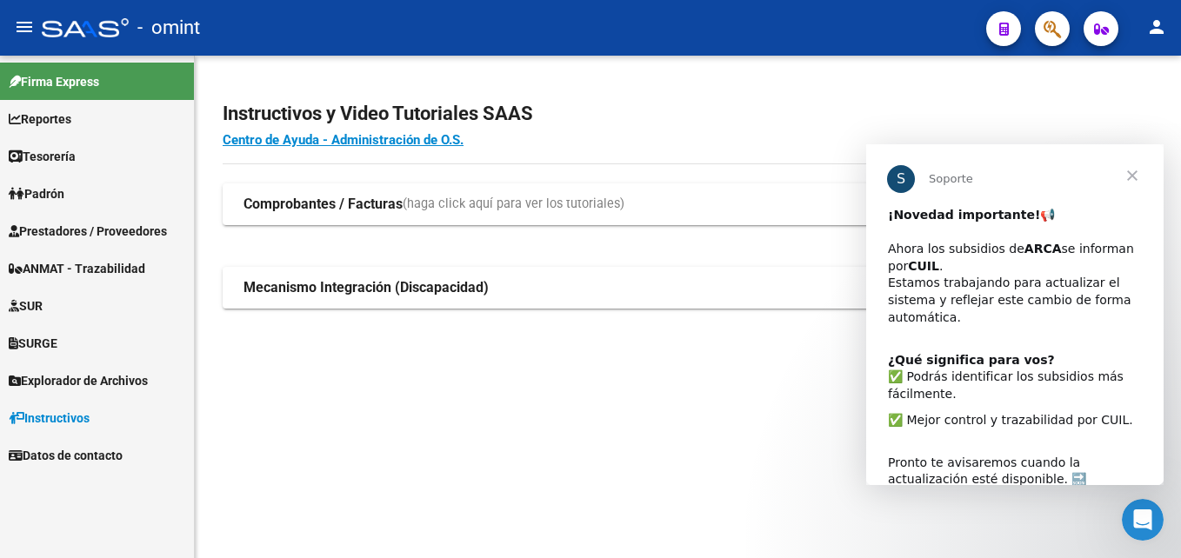
click at [452, 390] on div "Instructivos y Video Tutoriales SAAS Centro de Ayuda - Administración de O.S. C…" at bounding box center [688, 224] width 986 height 336
click at [355, 390] on div "Instructivos y Video Tutoriales SAAS Centro de Ayuda - Administración de O.S. C…" at bounding box center [688, 224] width 986 height 336
click at [1130, 177] on span "Cerrar" at bounding box center [1132, 175] width 63 height 63
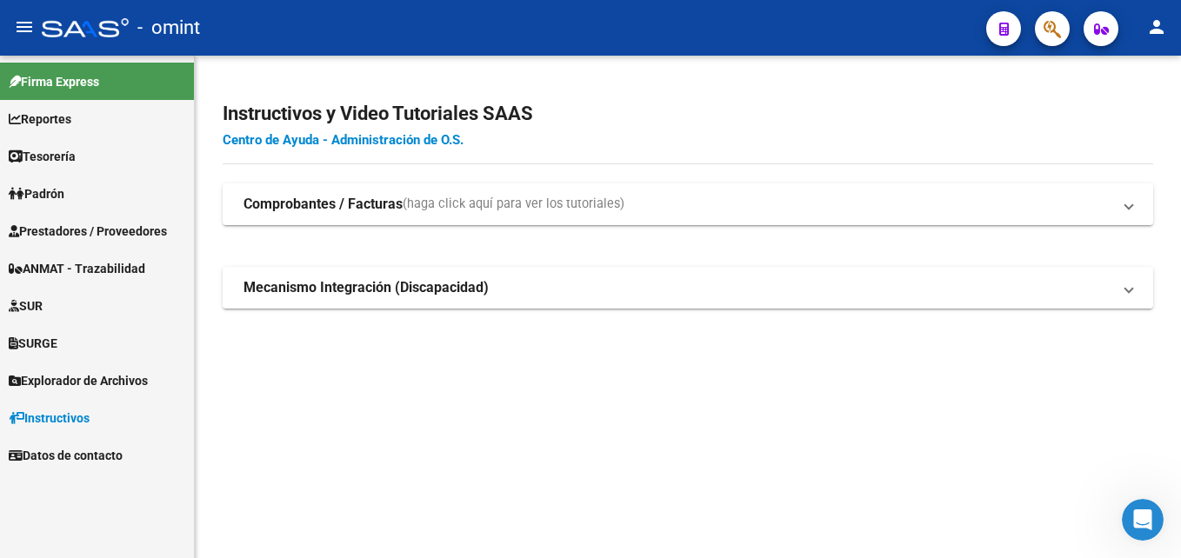
click at [313, 141] on link "Centro de Ayuda - Administración de O.S." at bounding box center [343, 140] width 241 height 16
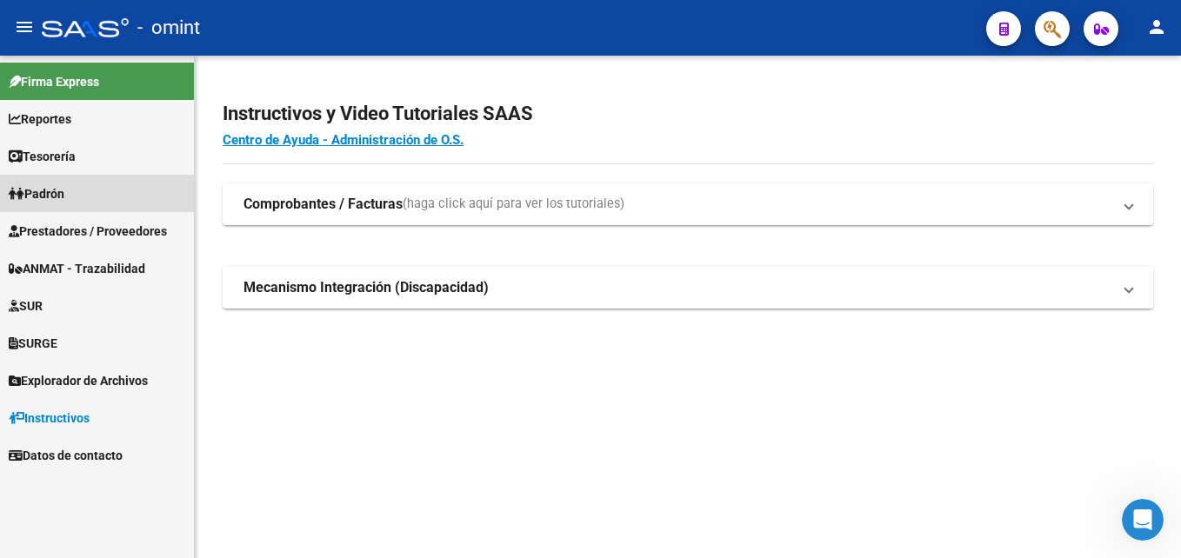
click at [35, 196] on span "Padrón" at bounding box center [37, 193] width 56 height 19
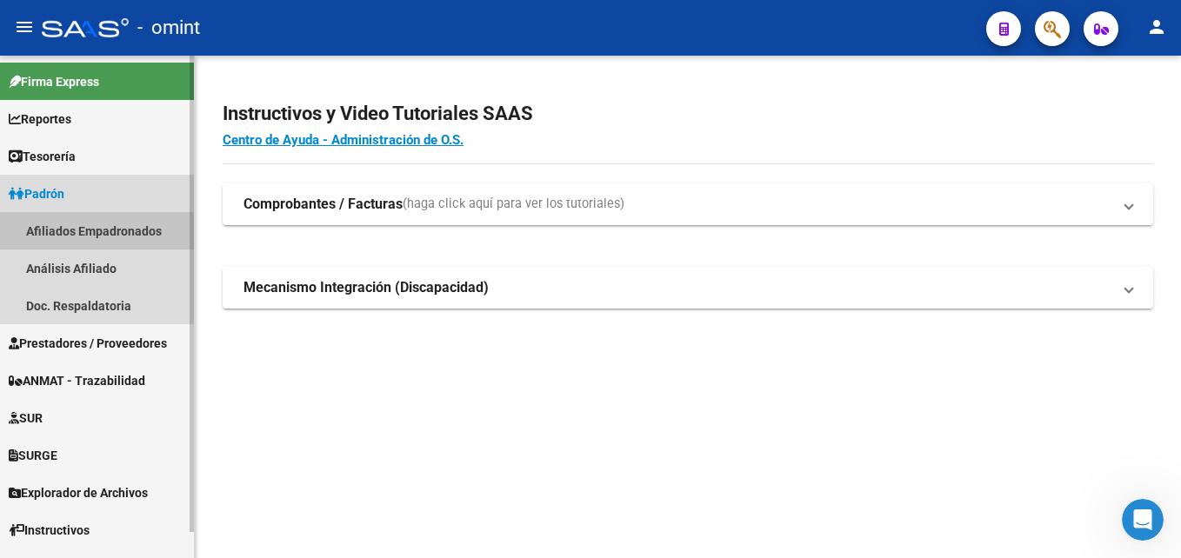
click at [45, 233] on link "Afiliados Empadronados" at bounding box center [97, 230] width 194 height 37
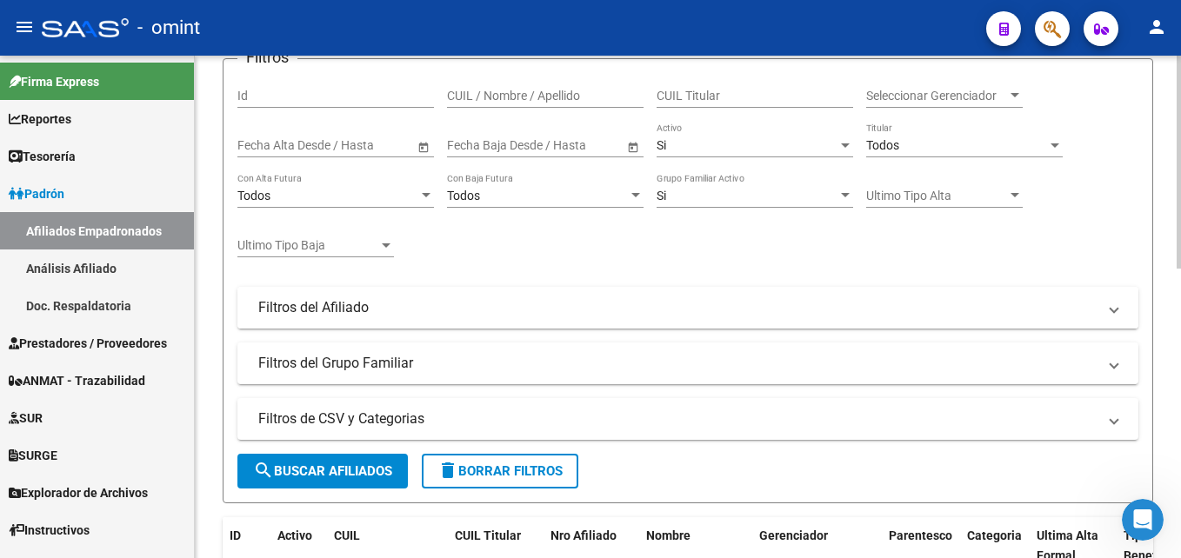
scroll to position [174, 0]
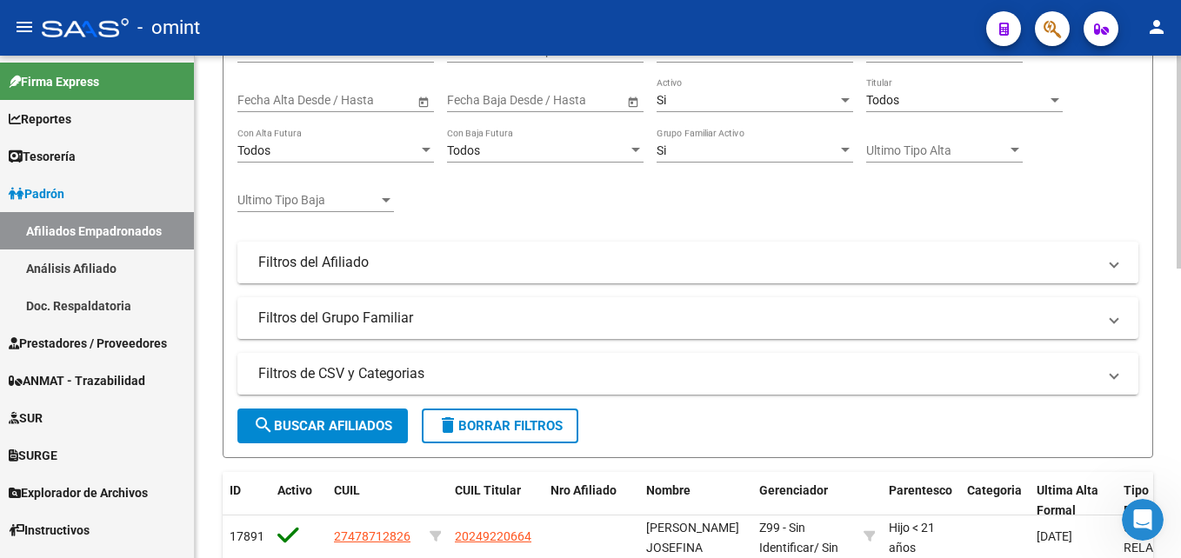
click at [350, 270] on mat-panel-title "Filtros del Afiliado" at bounding box center [677, 262] width 838 height 19
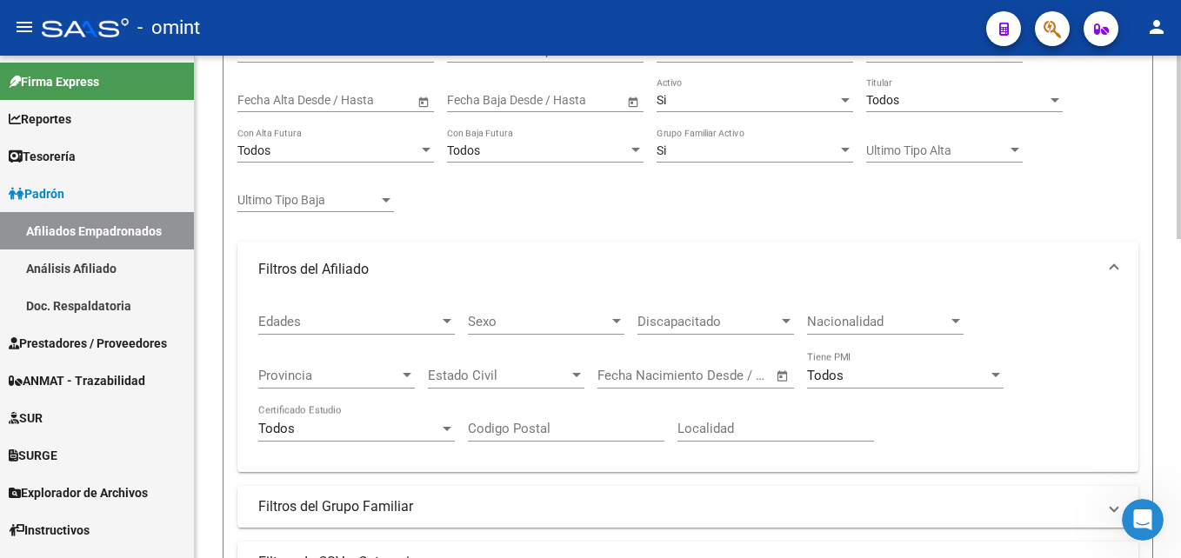
click at [348, 266] on mat-panel-title "Filtros del Afiliado" at bounding box center [677, 269] width 838 height 19
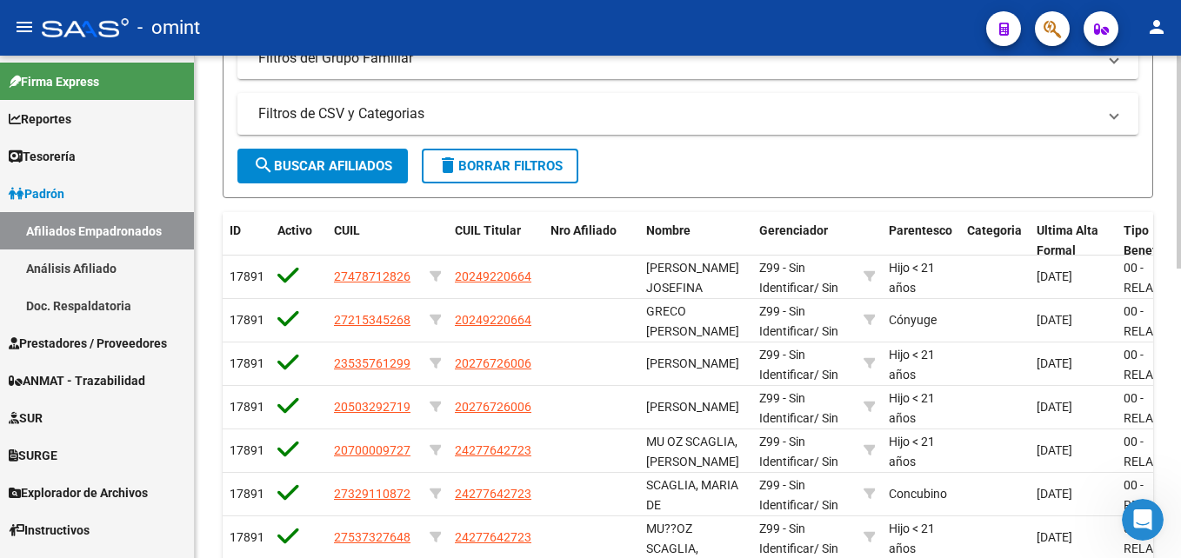
scroll to position [435, 0]
click at [313, 169] on span "search Buscar Afiliados" at bounding box center [322, 165] width 139 height 16
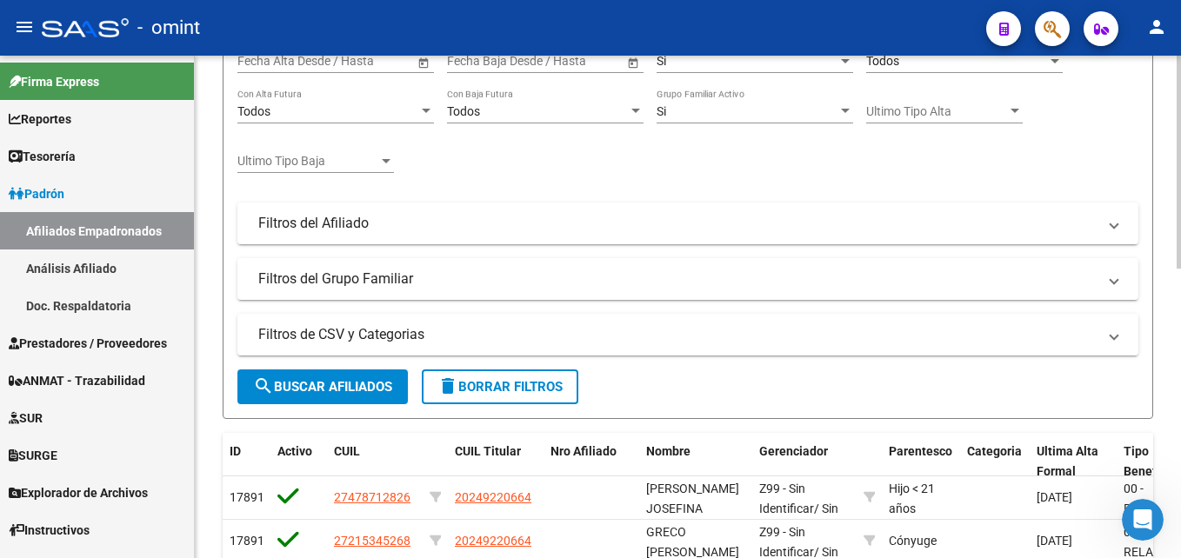
scroll to position [174, 0]
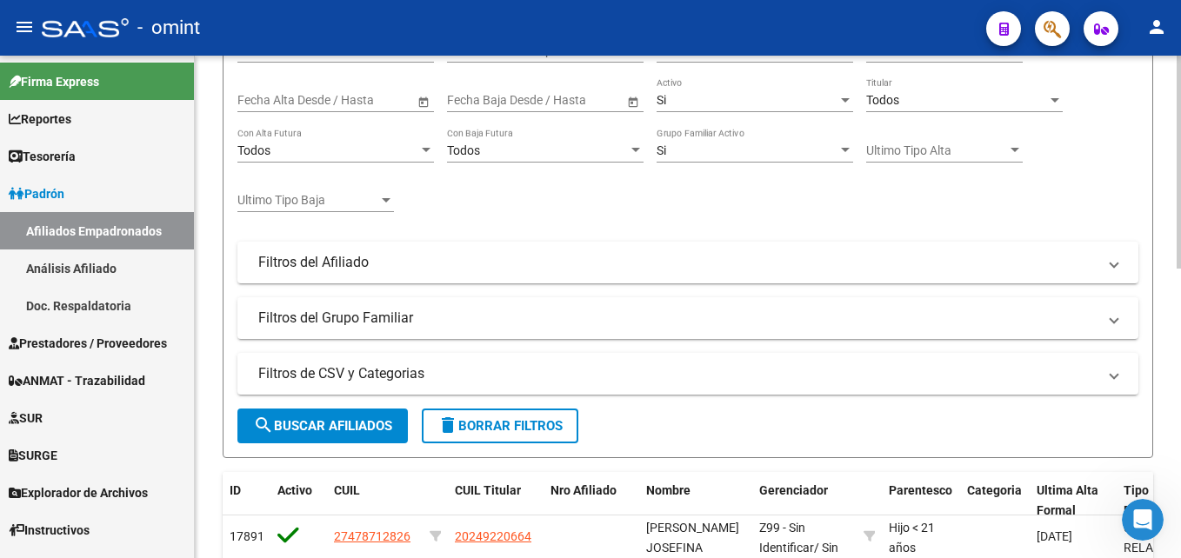
click at [322, 428] on span "search Buscar Afiliados" at bounding box center [322, 426] width 139 height 16
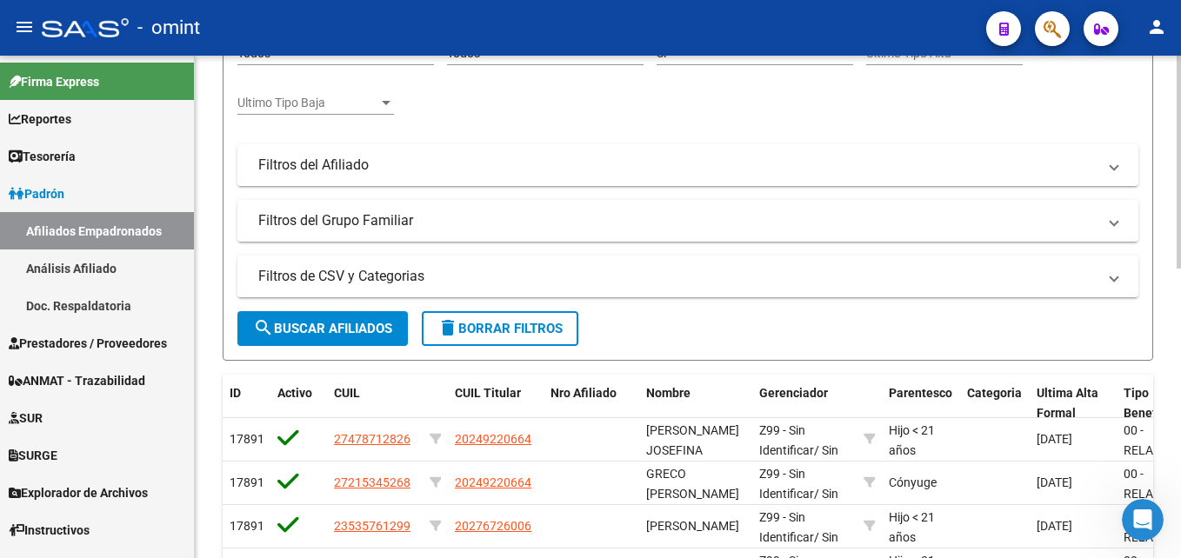
scroll to position [250, 0]
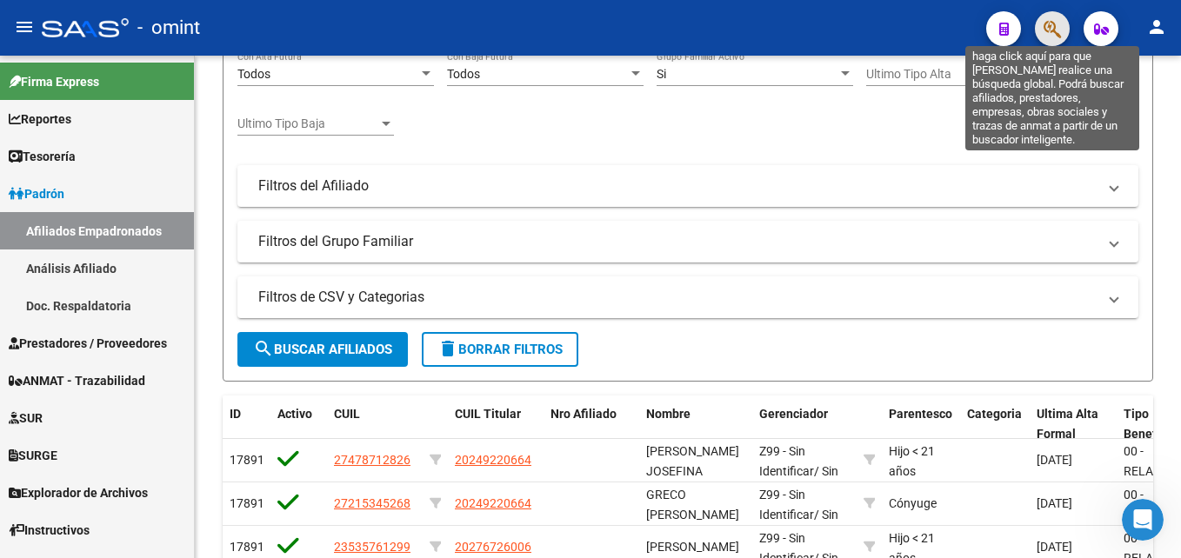
click at [1057, 31] on icon "button" at bounding box center [1051, 29] width 17 height 20
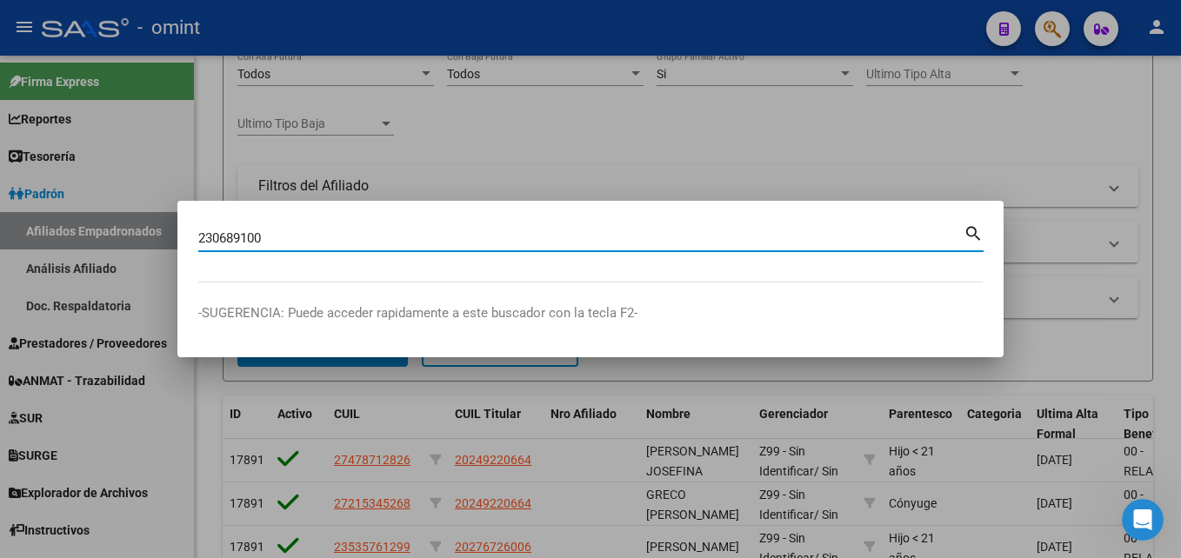
type input "230689100"
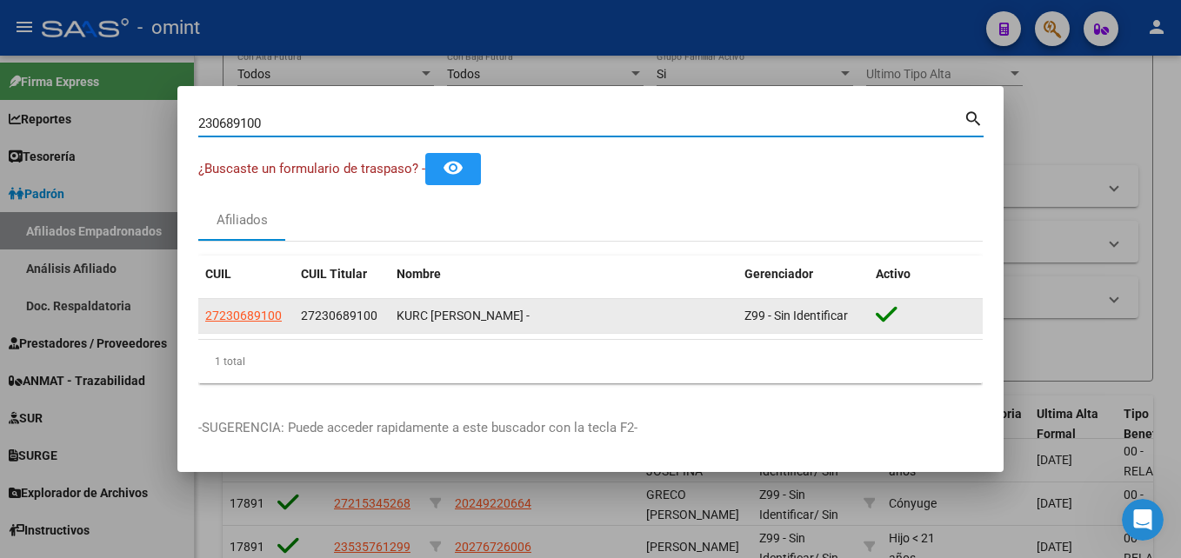
click at [403, 318] on div "KURC MARIANA A. -" at bounding box center [563, 316] width 334 height 20
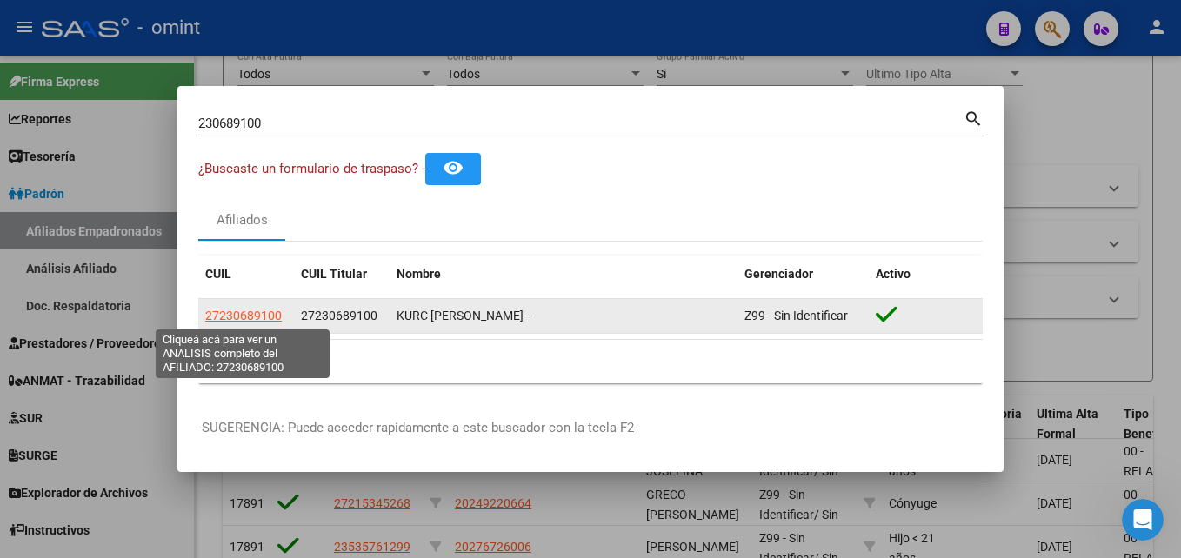
click at [244, 312] on span "27230689100" at bounding box center [243, 316] width 77 height 14
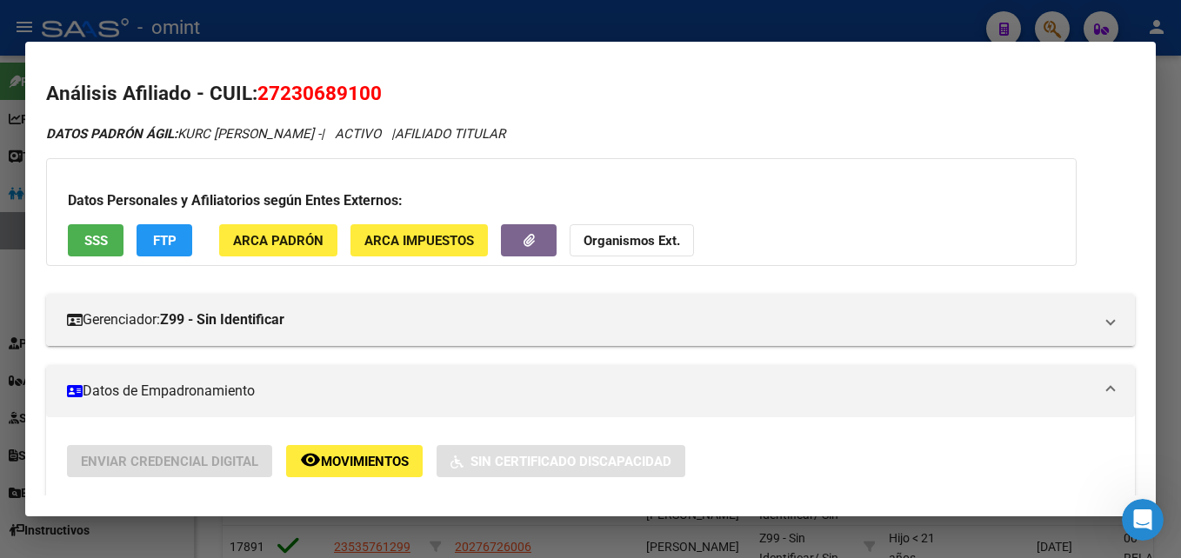
click at [88, 234] on span "SSS" at bounding box center [95, 241] width 23 height 16
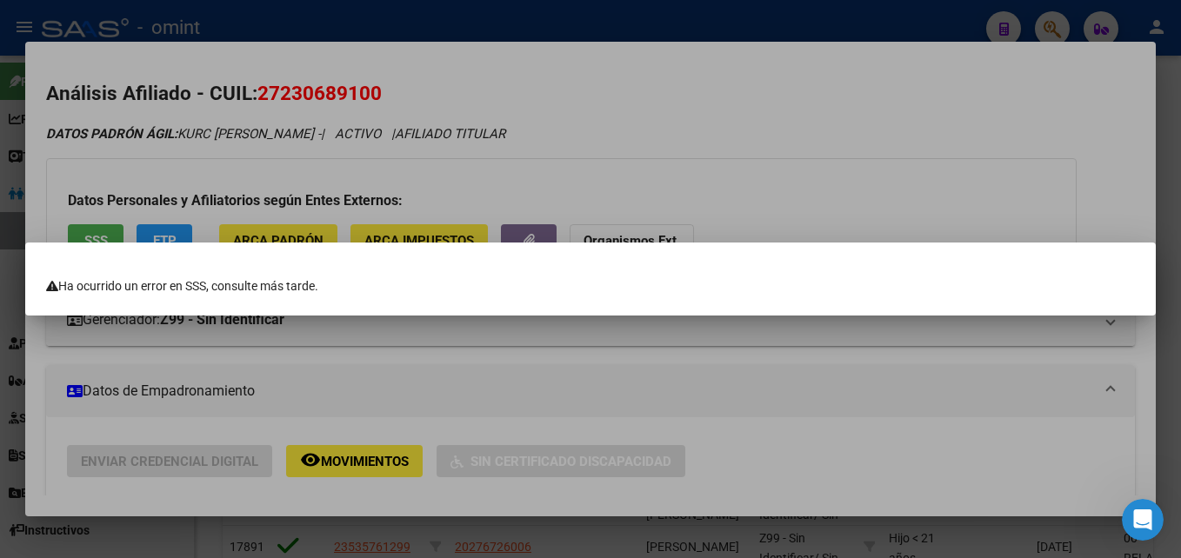
click at [373, 365] on div at bounding box center [590, 279] width 1181 height 558
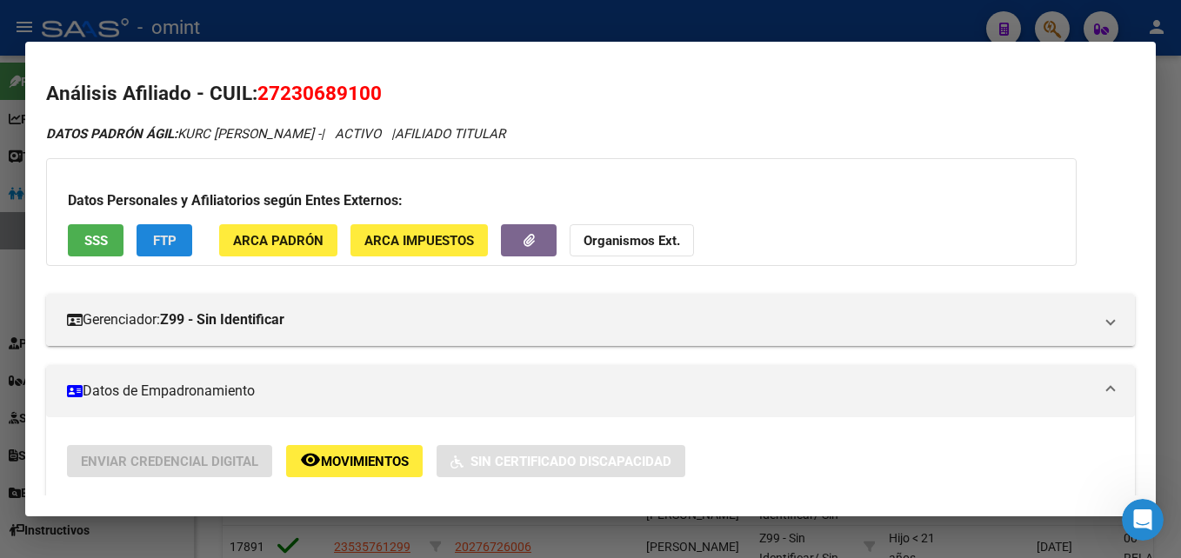
click at [155, 237] on span "FTP" at bounding box center [164, 241] width 23 height 16
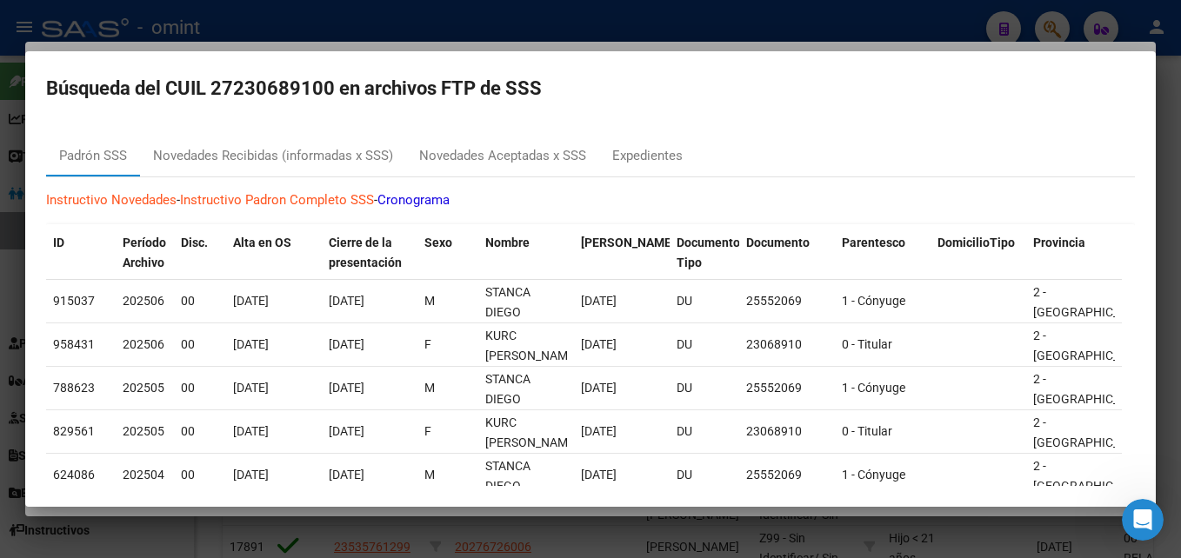
scroll to position [0, 0]
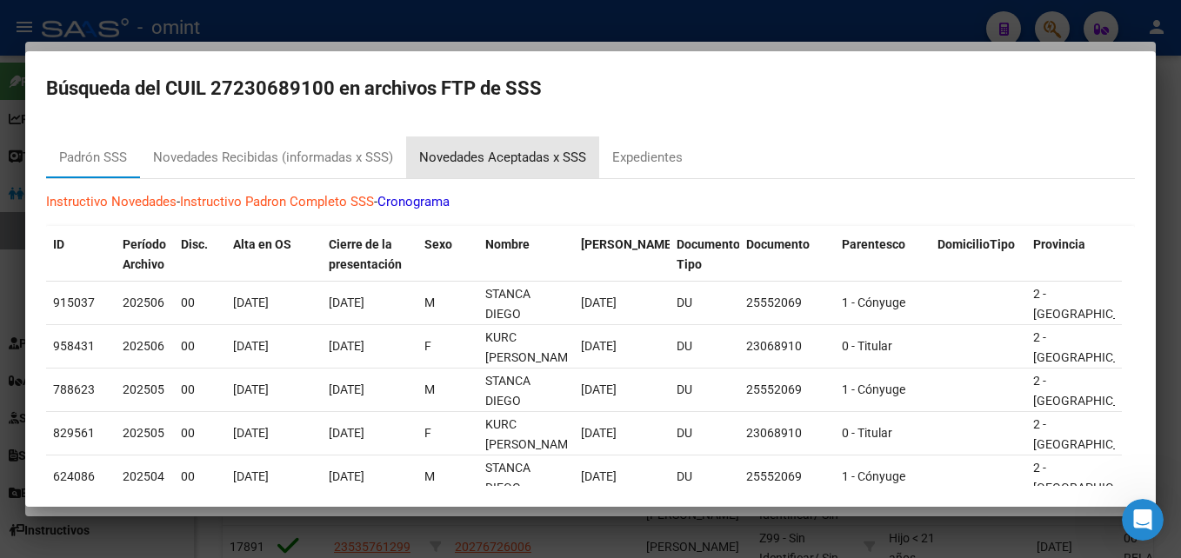
click at [487, 160] on div "Novedades Aceptadas x SSS" at bounding box center [502, 158] width 167 height 20
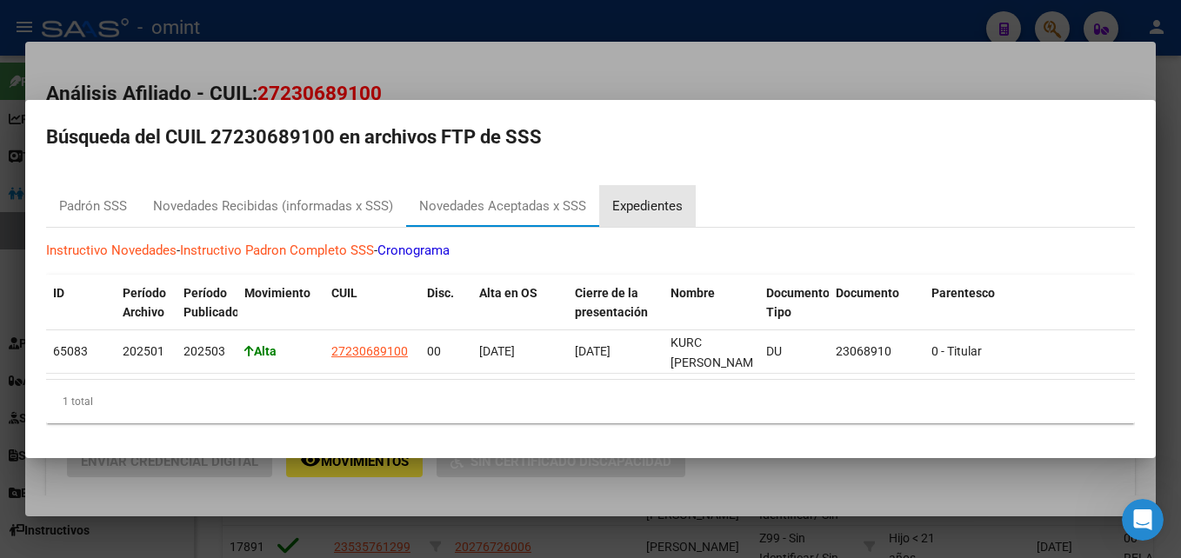
click at [631, 198] on div "Expedientes" at bounding box center [647, 206] width 70 height 20
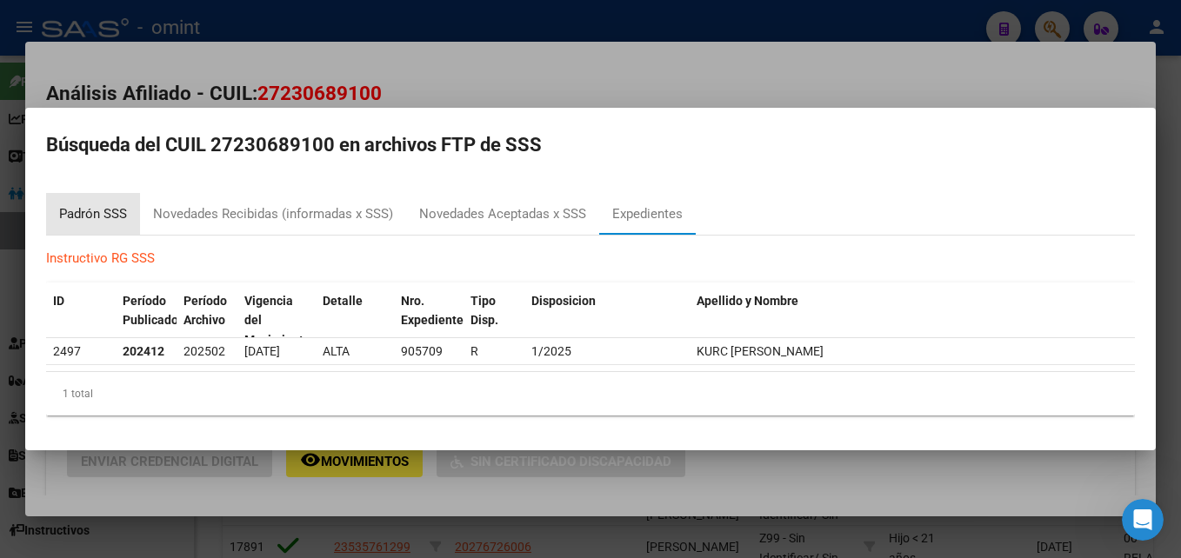
click at [90, 216] on div "Padrón SSS" at bounding box center [93, 214] width 68 height 20
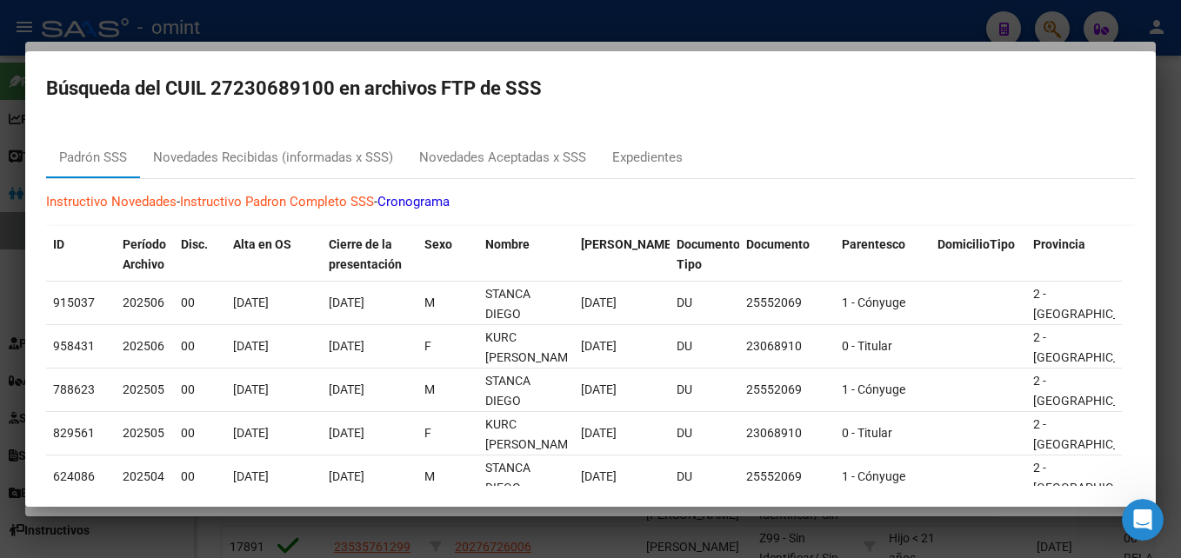
click at [304, 31] on div at bounding box center [590, 279] width 1181 height 558
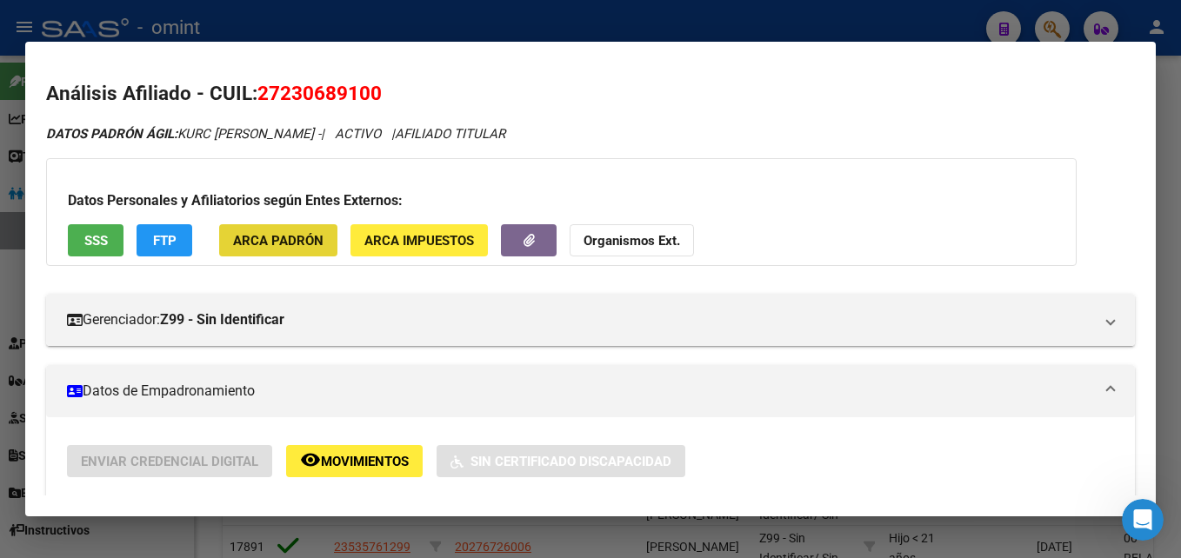
click at [279, 245] on span "ARCA Padrón" at bounding box center [278, 241] width 90 height 16
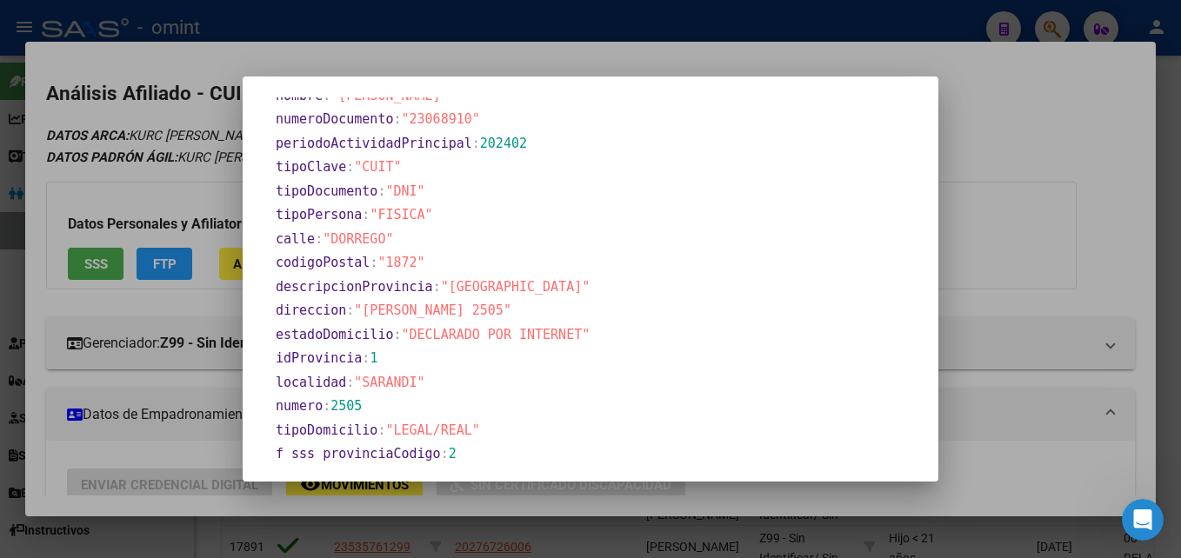
scroll to position [797, 0]
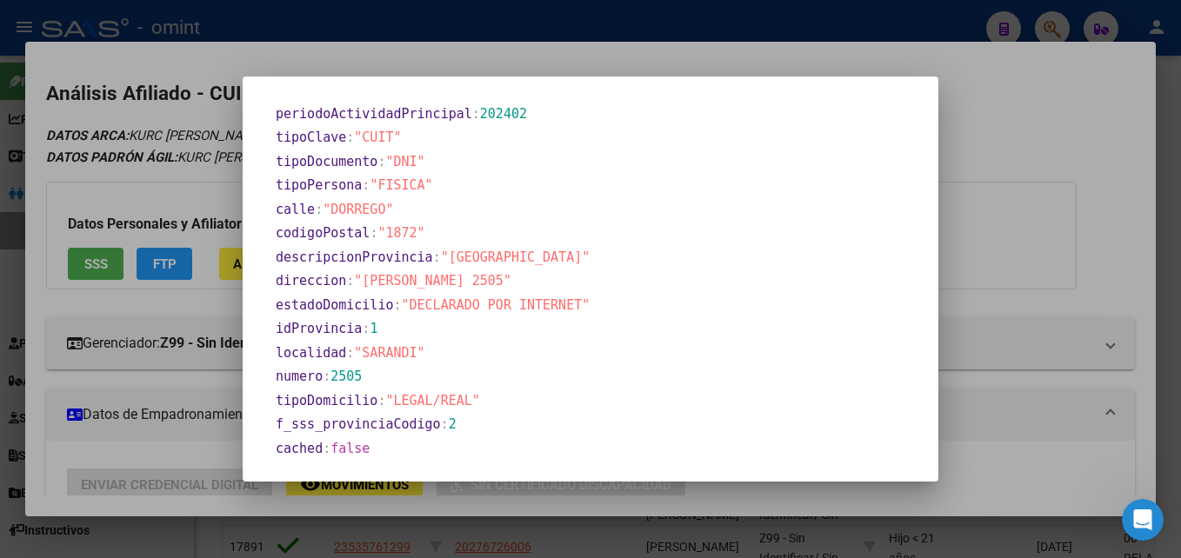
click at [992, 90] on div at bounding box center [590, 279] width 1181 height 558
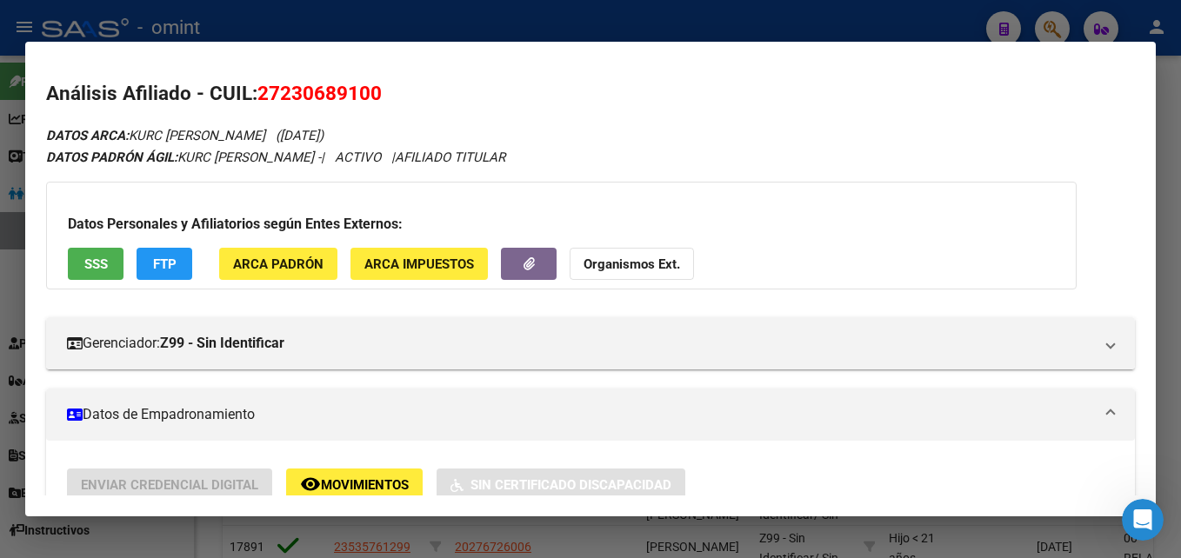
click at [409, 268] on span "ARCA Impuestos" at bounding box center [419, 264] width 110 height 16
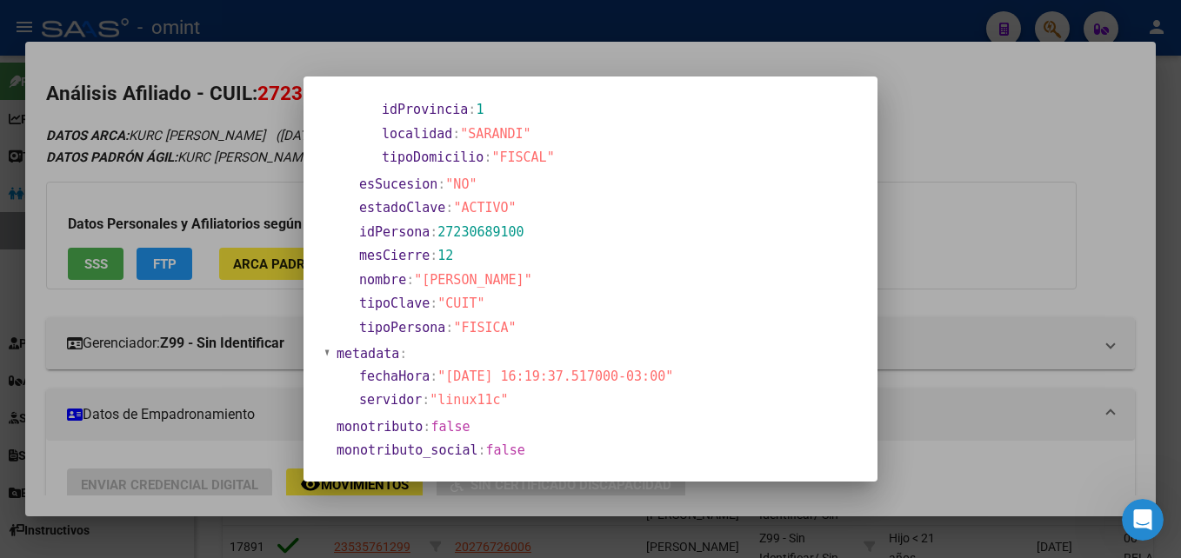
scroll to position [156, 0]
click at [943, 105] on div at bounding box center [590, 279] width 1181 height 558
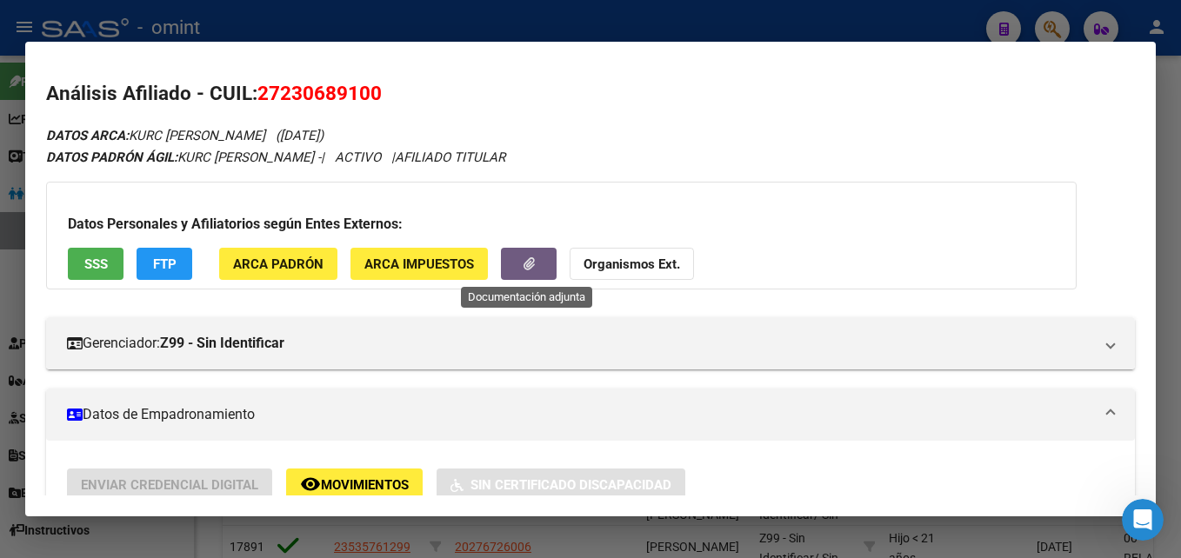
click at [524, 263] on icon "button" at bounding box center [528, 263] width 11 height 13
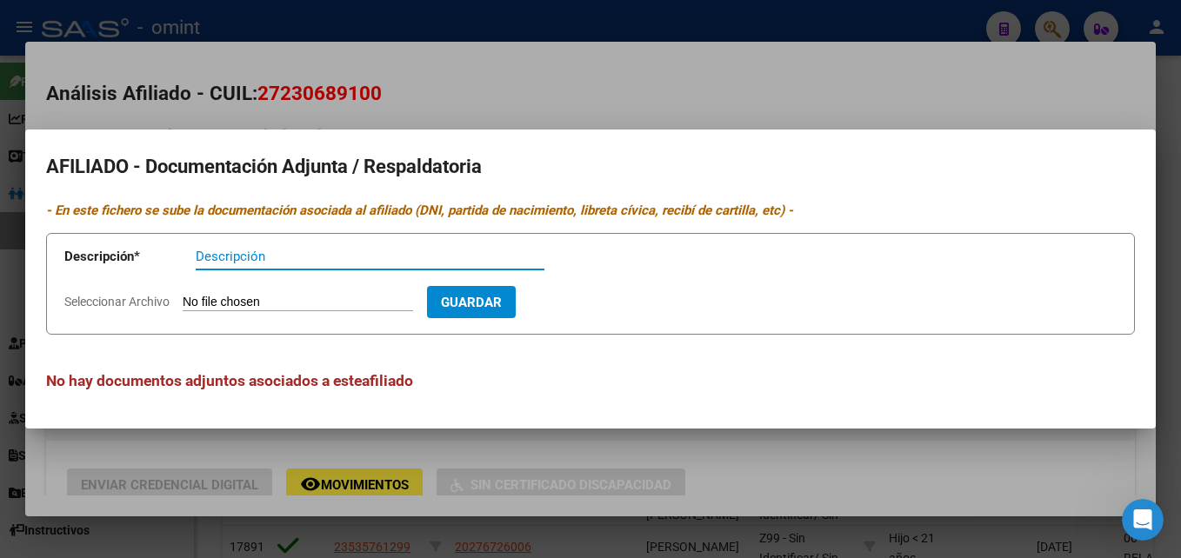
click at [593, 114] on div at bounding box center [590, 279] width 1181 height 558
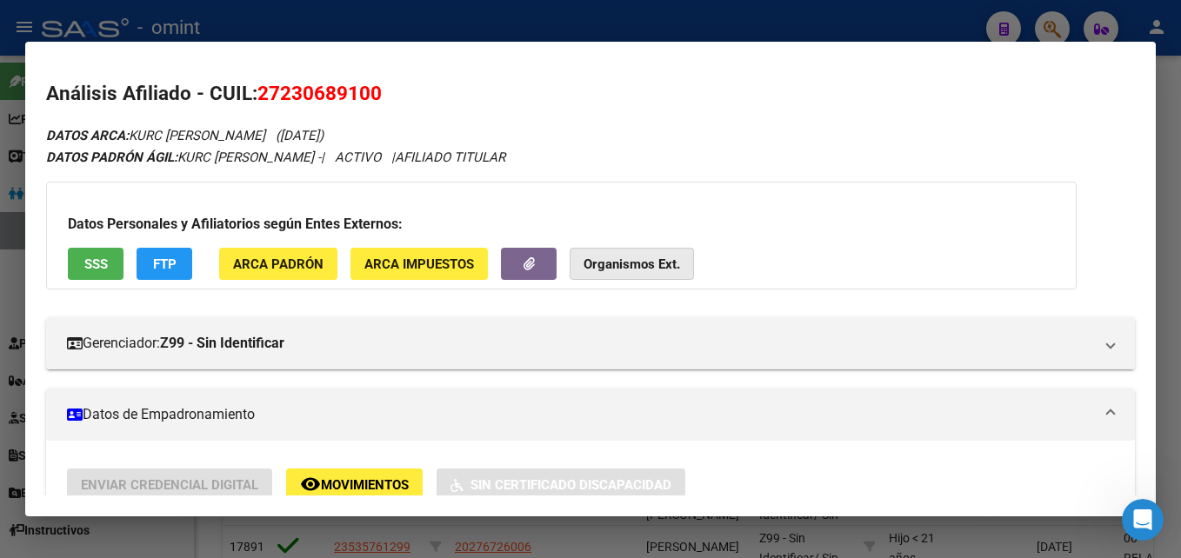
click at [622, 266] on strong "Organismos Ext." at bounding box center [631, 264] width 97 height 16
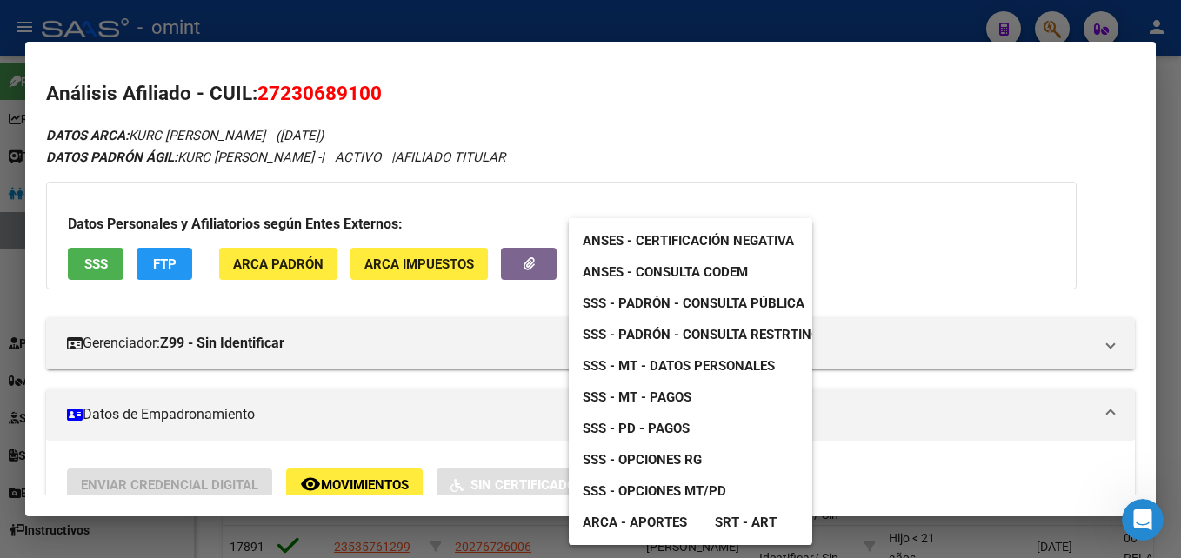
click at [627, 270] on span "ANSES - Consulta CODEM" at bounding box center [664, 272] width 165 height 16
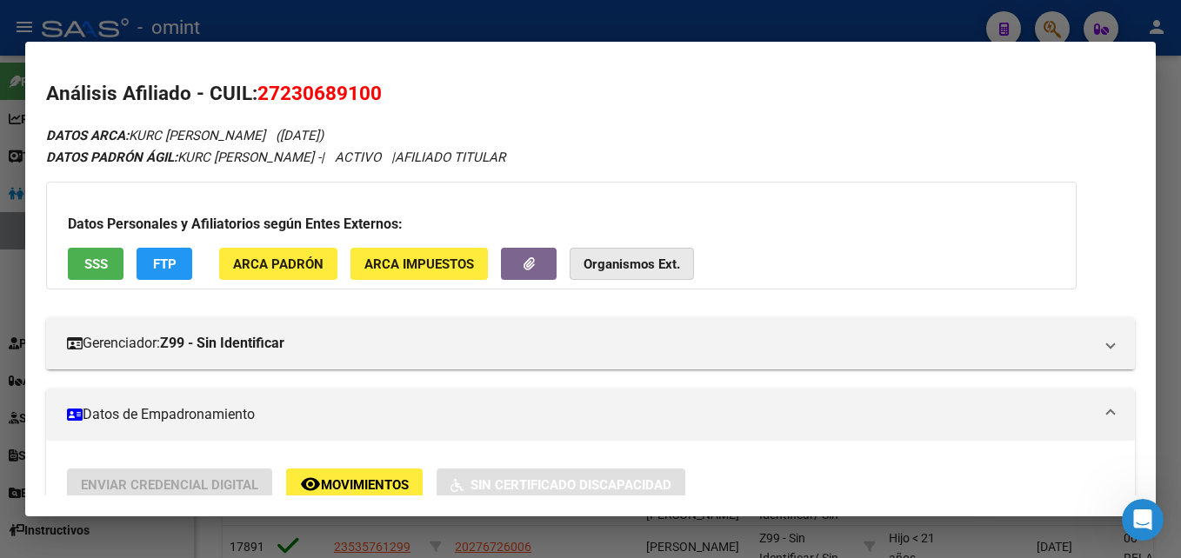
click at [609, 266] on strong "Organismos Ext." at bounding box center [631, 264] width 97 height 16
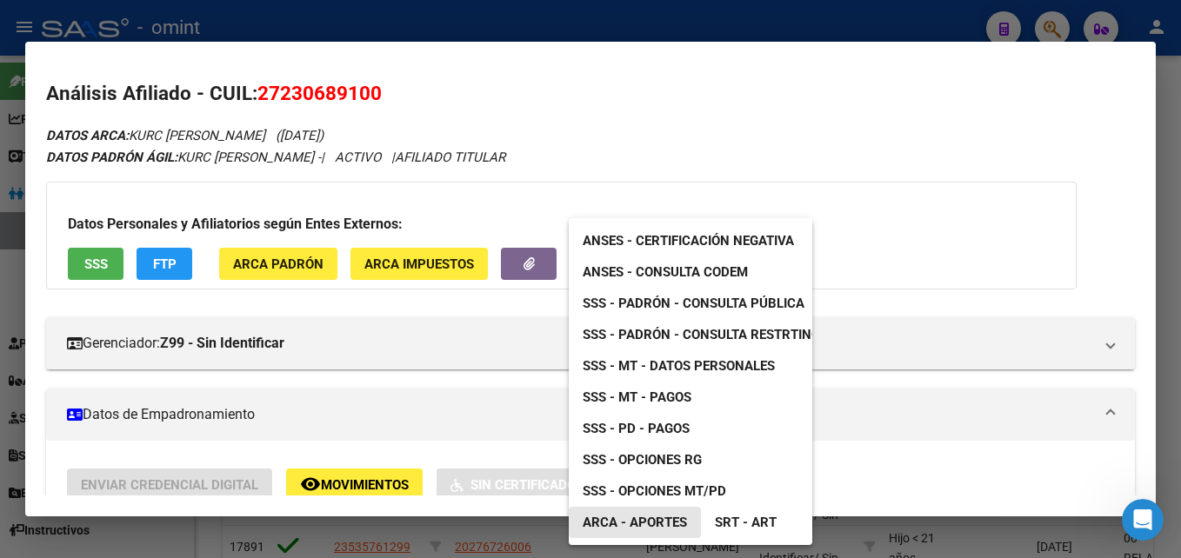
click at [661, 523] on span "ARCA - Aportes" at bounding box center [634, 523] width 104 height 16
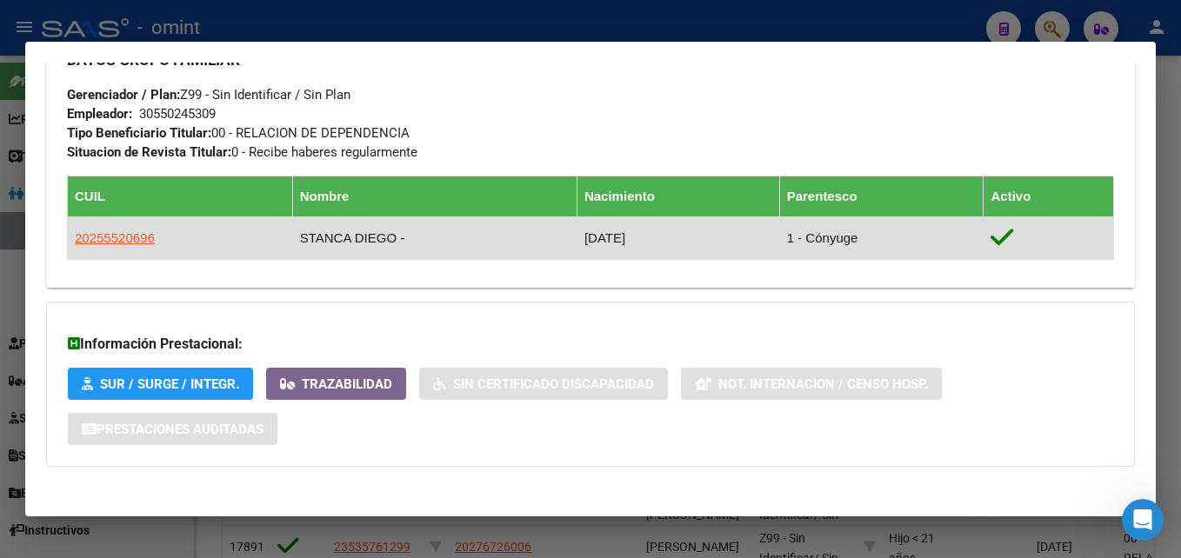
scroll to position [889, 0]
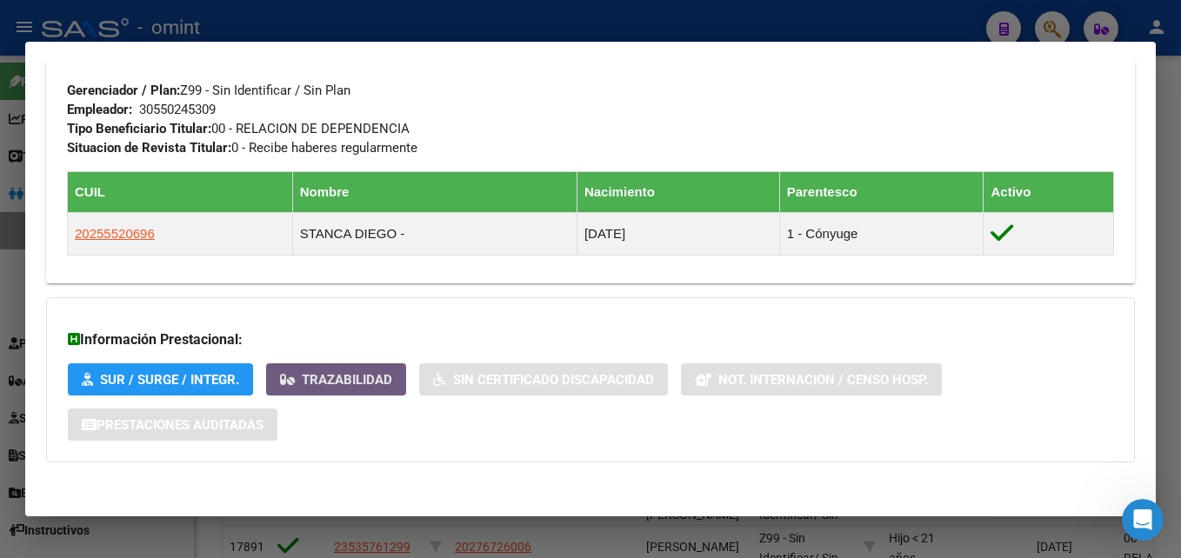
click at [326, 382] on span "Trazabilidad" at bounding box center [347, 380] width 90 height 16
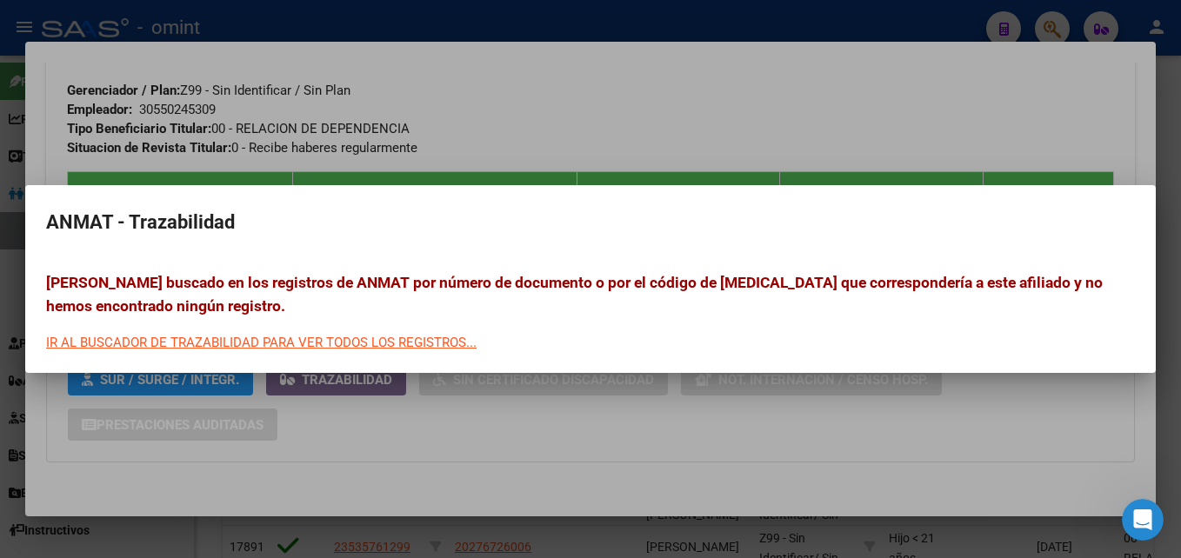
click at [350, 436] on div at bounding box center [590, 279] width 1181 height 558
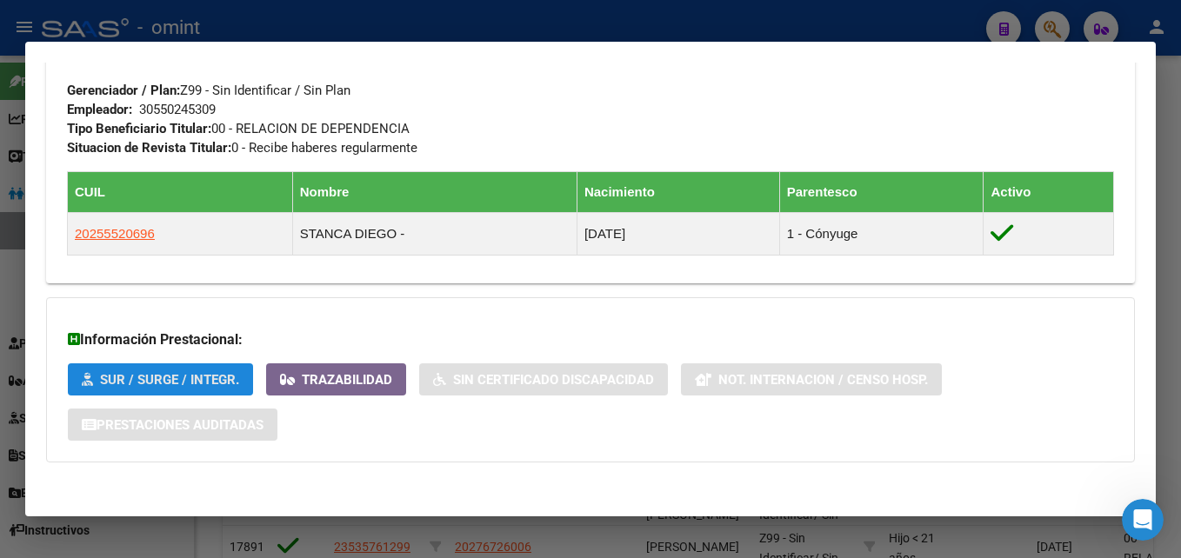
click at [182, 384] on span "SUR / SURGE / INTEGR." at bounding box center [169, 380] width 139 height 16
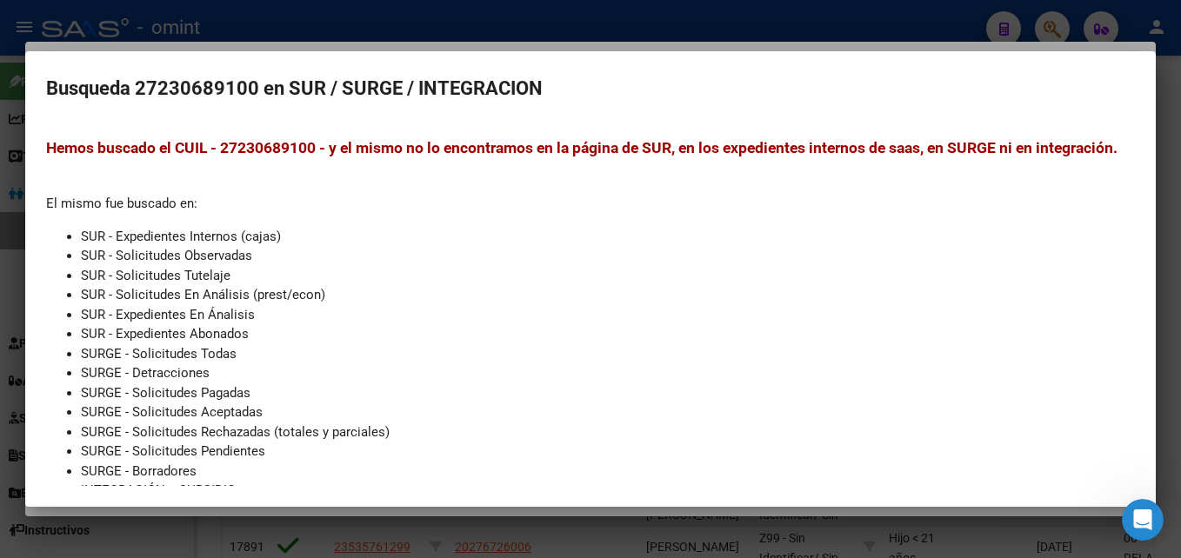
scroll to position [0, 0]
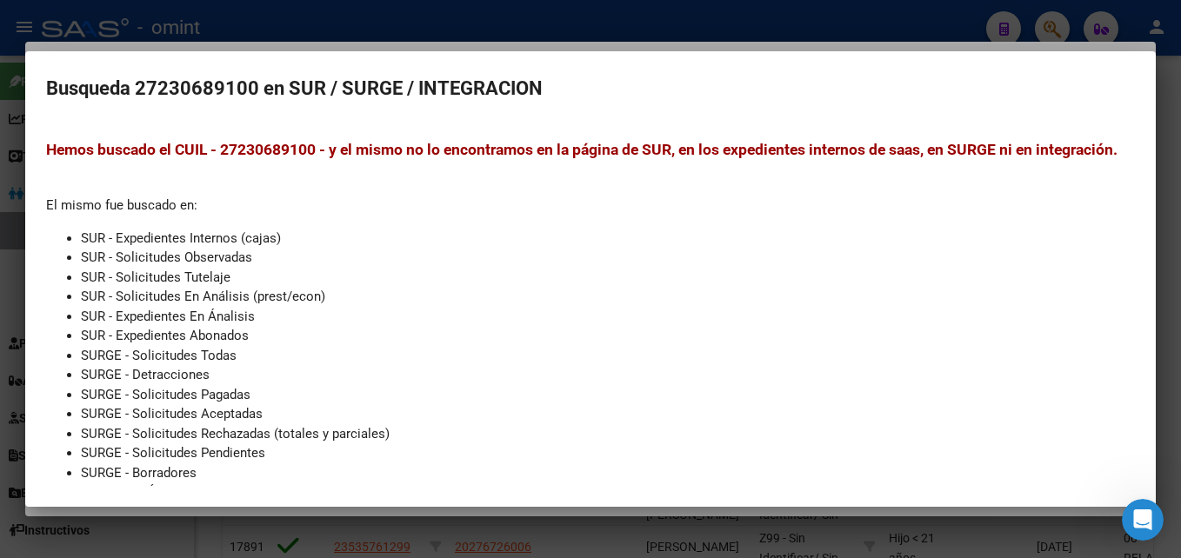
click at [286, 23] on div at bounding box center [590, 279] width 1181 height 558
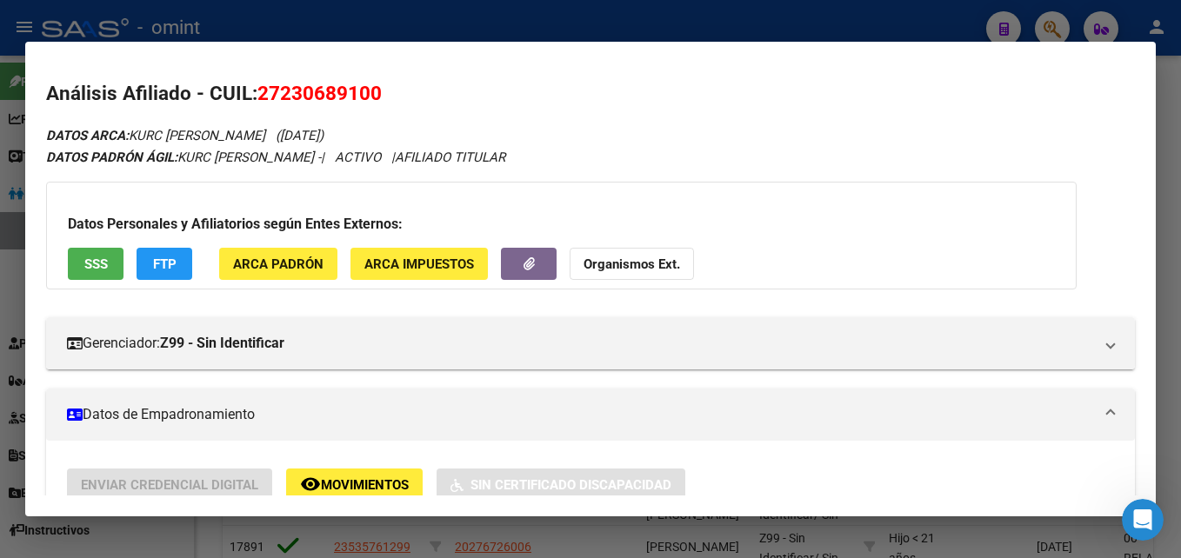
drag, startPoint x: 206, startPoint y: 26, endPoint x: 258, endPoint y: 26, distance: 52.2
click at [206, 25] on div at bounding box center [590, 279] width 1181 height 558
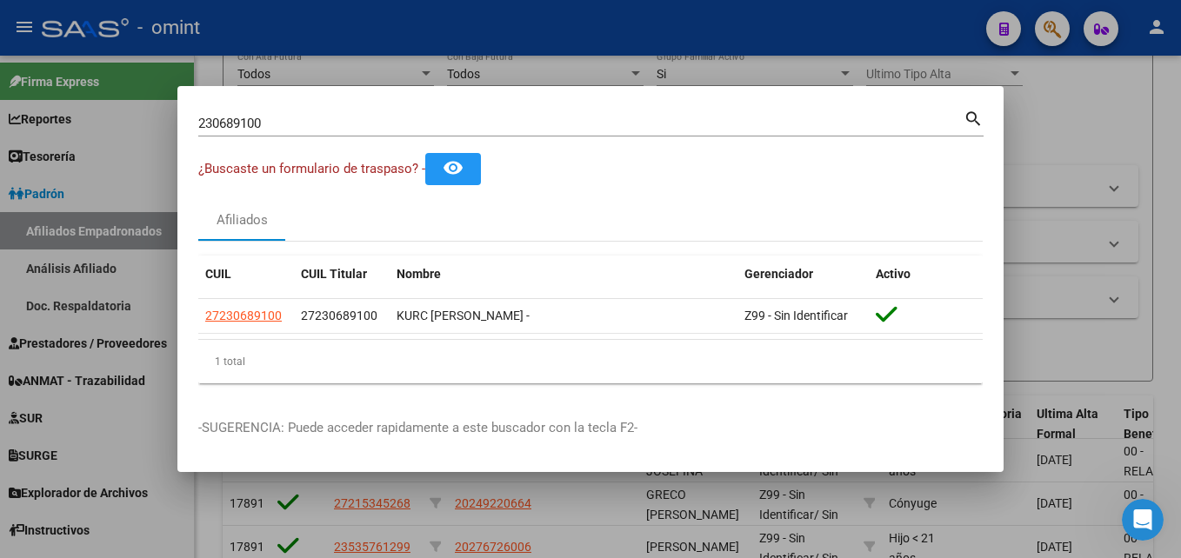
click at [1054, 130] on div at bounding box center [590, 279] width 1181 height 558
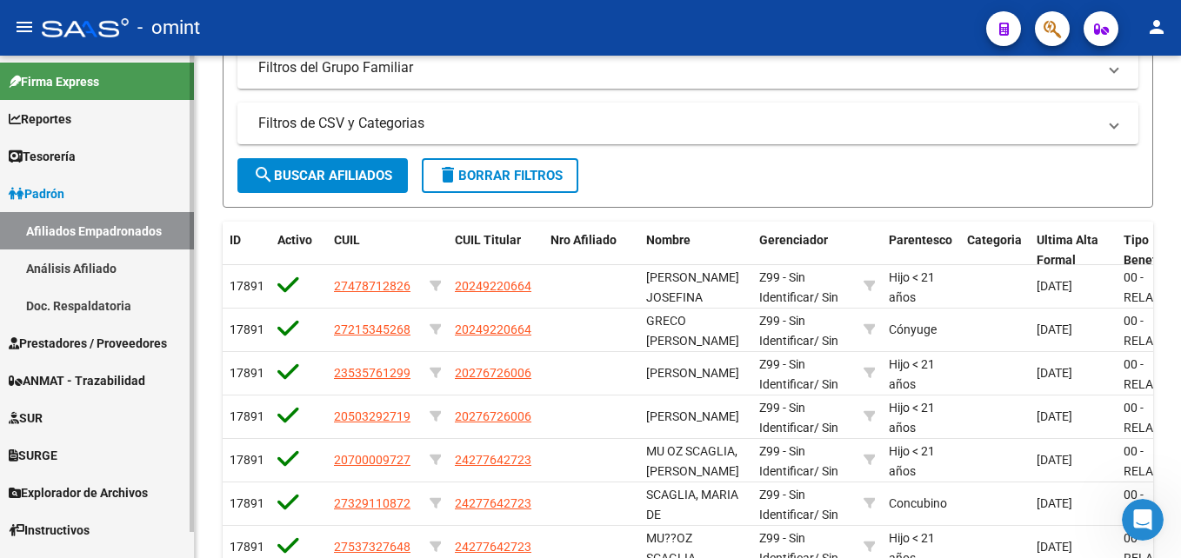
scroll to position [28, 0]
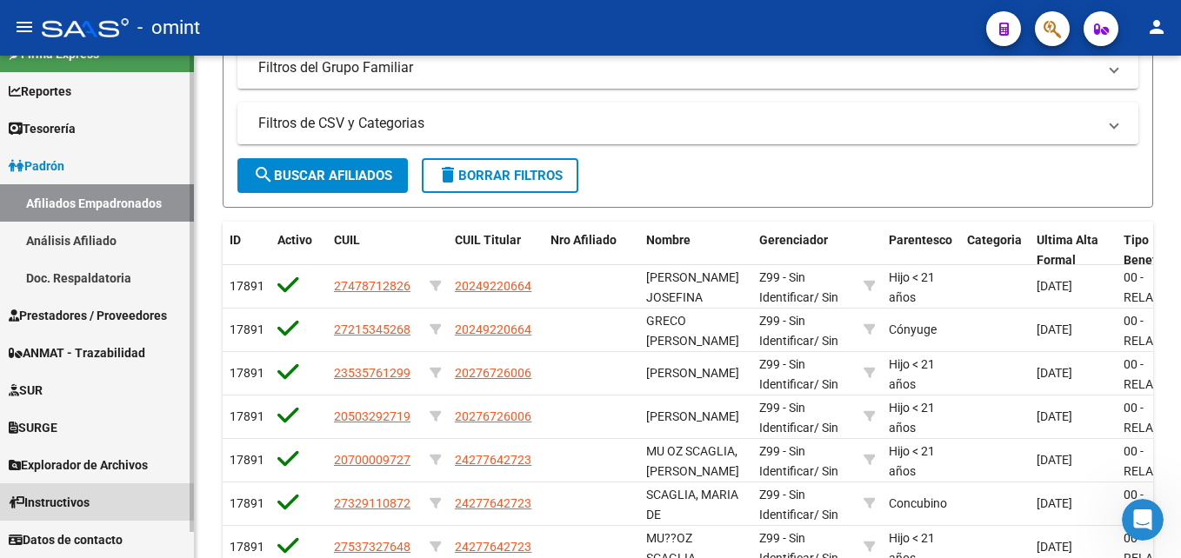
click at [48, 505] on span "Instructivos" at bounding box center [49, 502] width 81 height 19
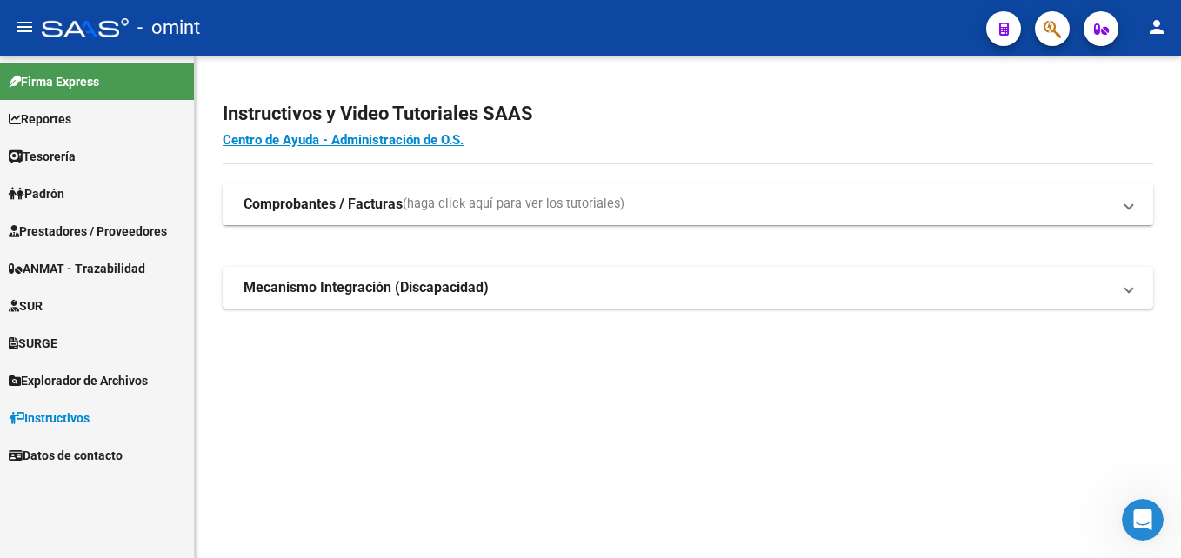
click at [349, 208] on strong "Comprobantes / Facturas" at bounding box center [322, 204] width 159 height 19
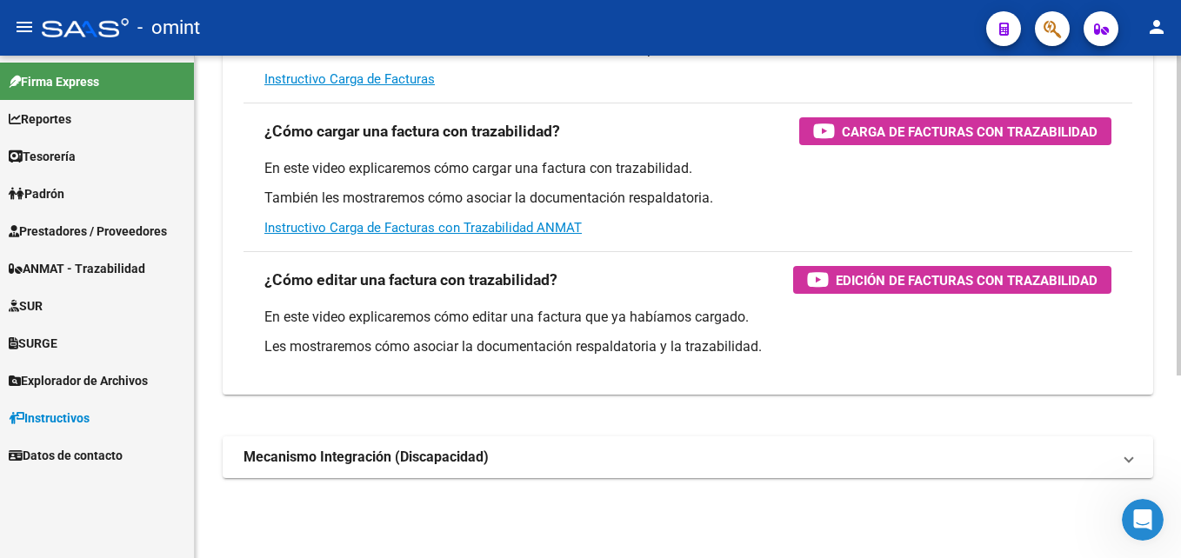
scroll to position [288, 0]
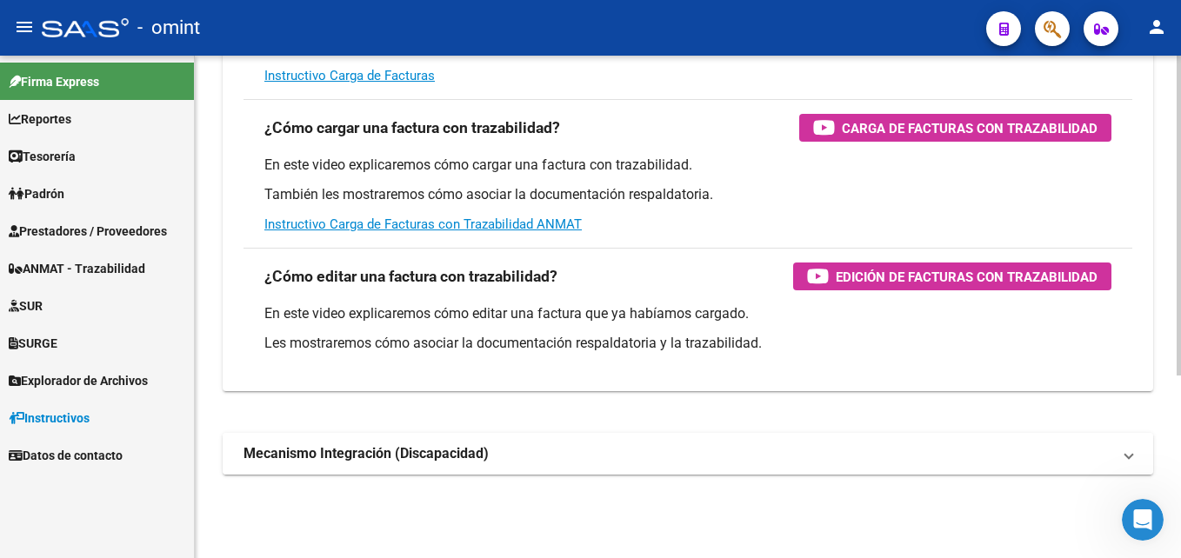
click at [419, 459] on strong "Mecanismo Integración (Discapacidad)" at bounding box center [365, 453] width 245 height 19
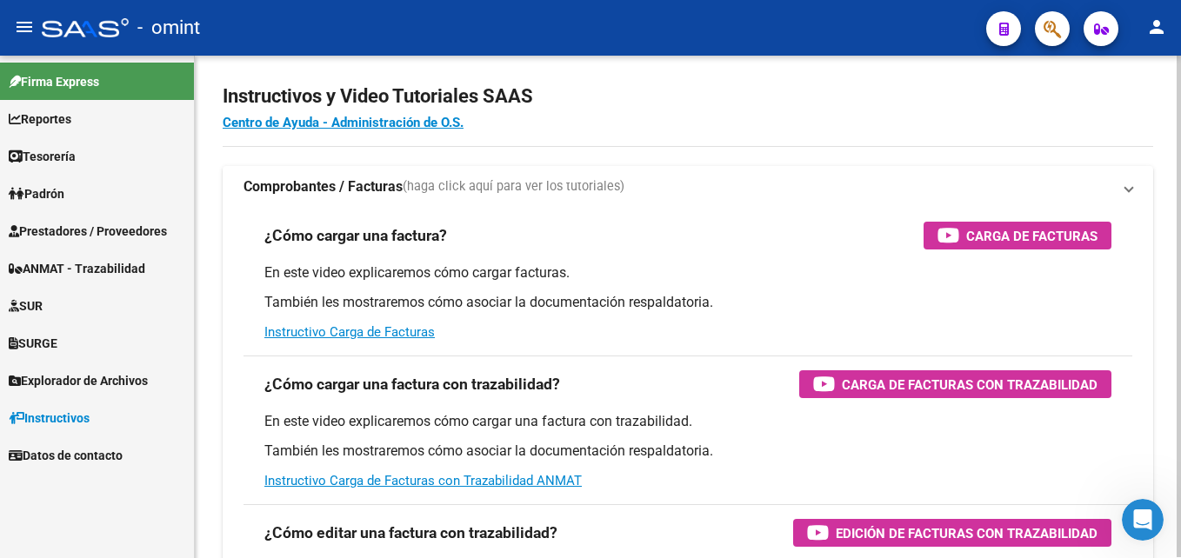
scroll to position [0, 0]
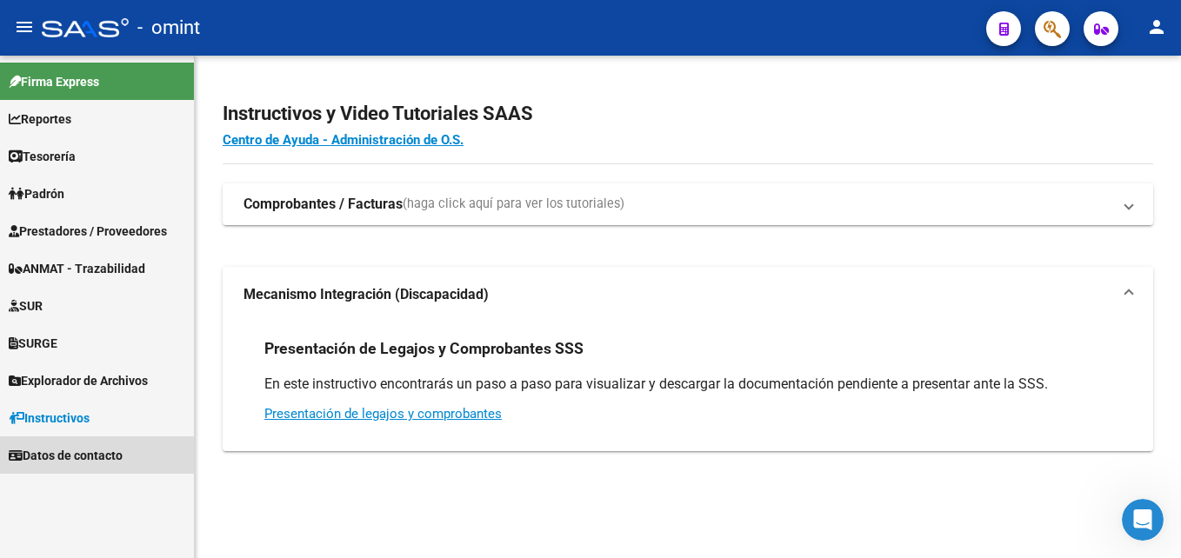
click at [63, 456] on span "Datos de contacto" at bounding box center [66, 455] width 114 height 19
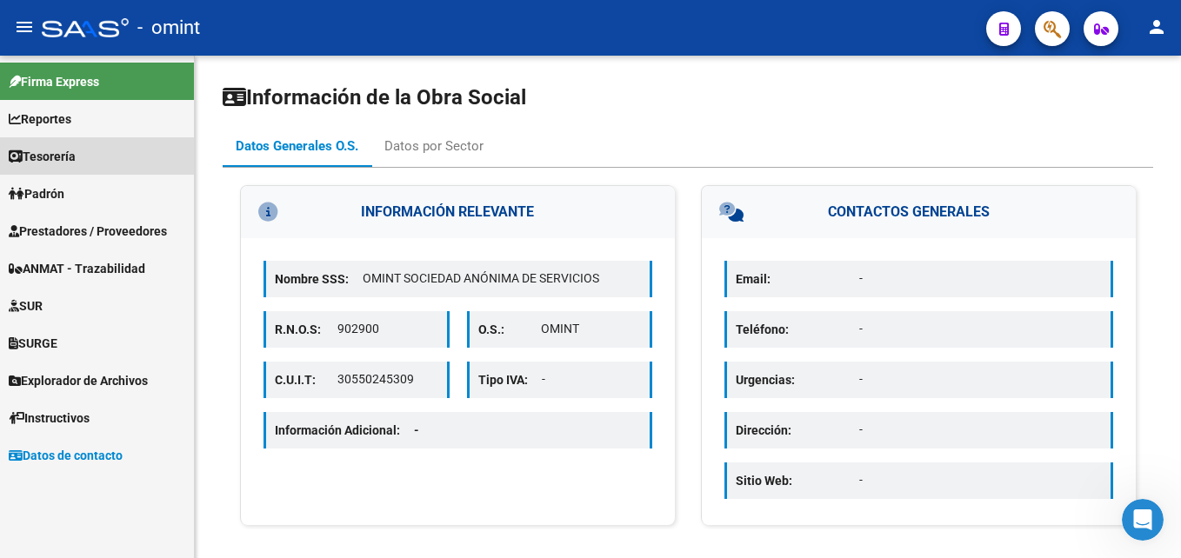
click at [58, 154] on span "Tesorería" at bounding box center [42, 156] width 67 height 19
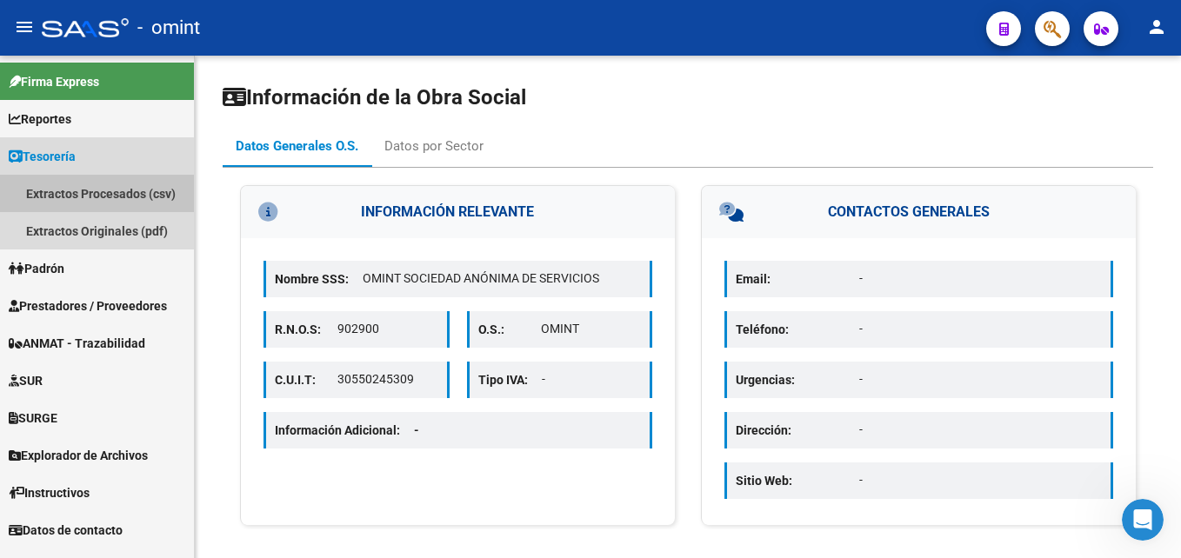
click at [61, 194] on link "Extractos Procesados (csv)" at bounding box center [97, 193] width 194 height 37
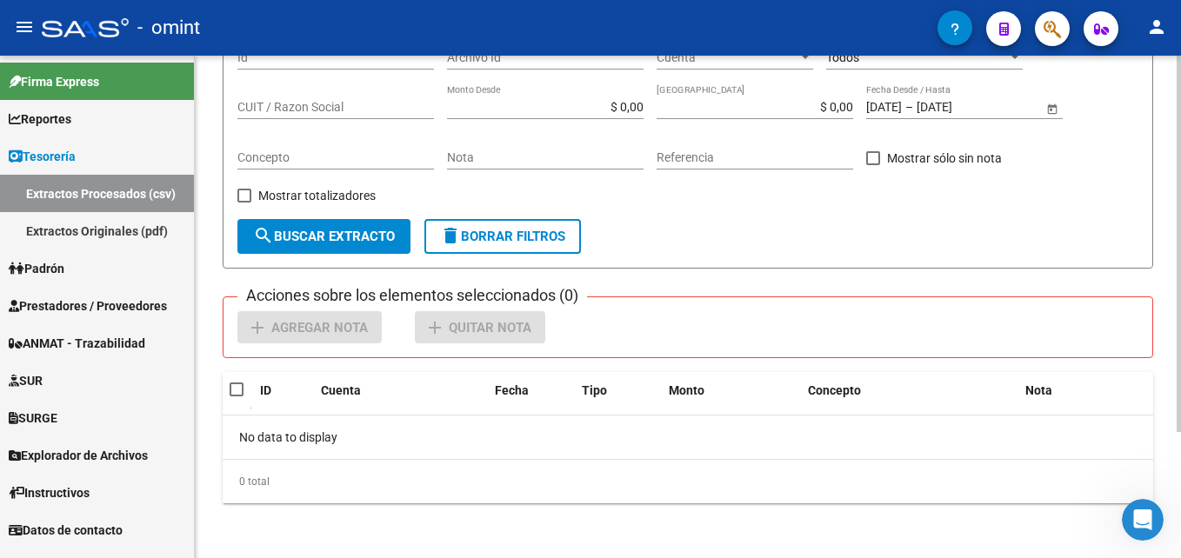
scroll to position [168, 0]
click at [57, 233] on link "Extractos Originales (pdf)" at bounding box center [97, 230] width 194 height 37
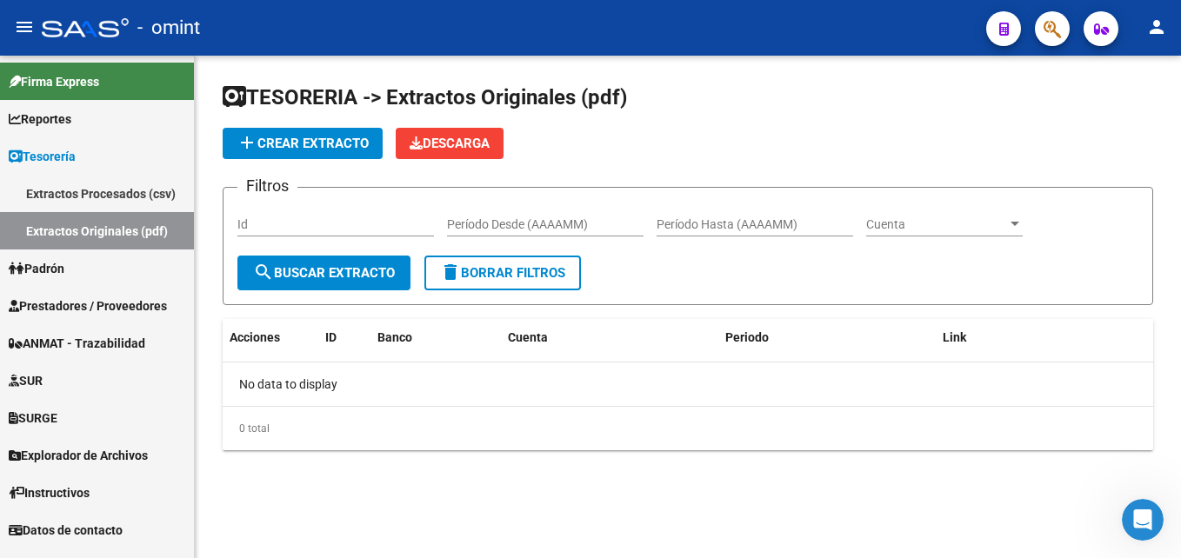
click at [42, 82] on span "Firma Express" at bounding box center [54, 81] width 90 height 19
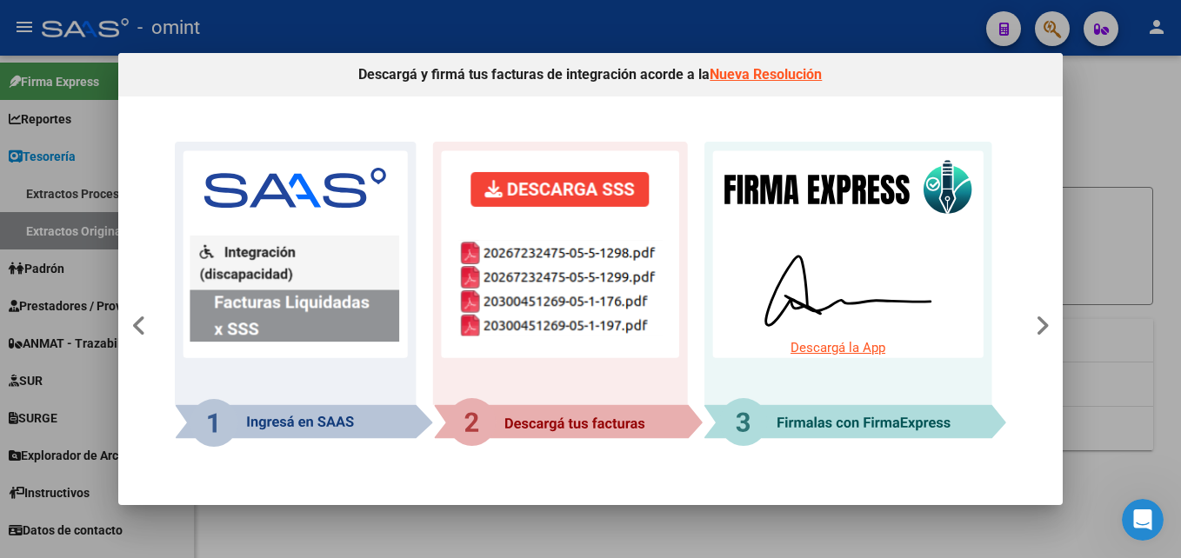
click at [41, 62] on div at bounding box center [590, 279] width 1181 height 558
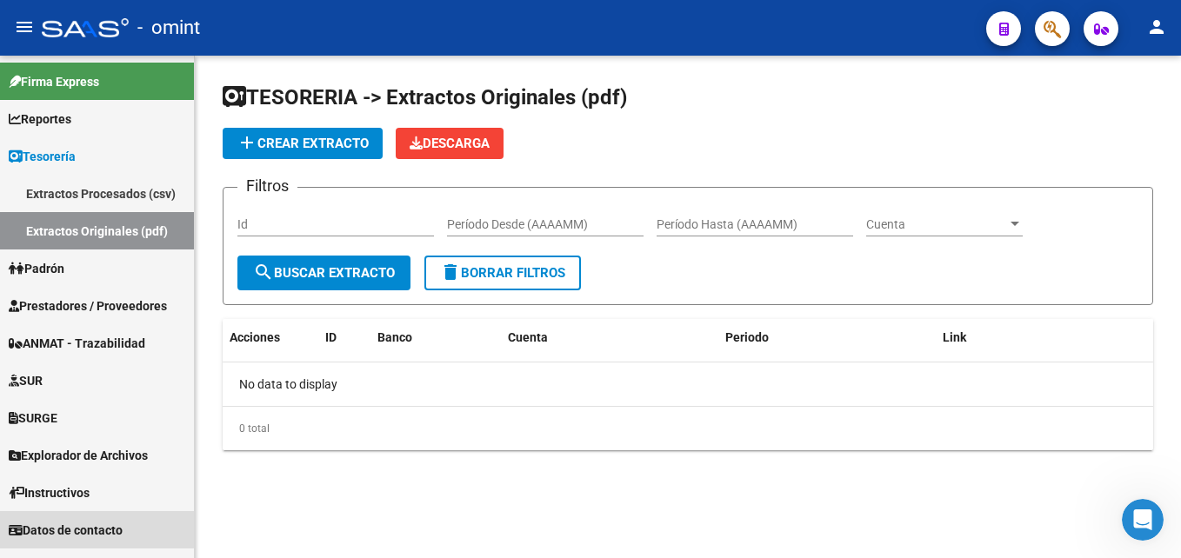
click at [53, 527] on span "Datos de contacto" at bounding box center [66, 530] width 114 height 19
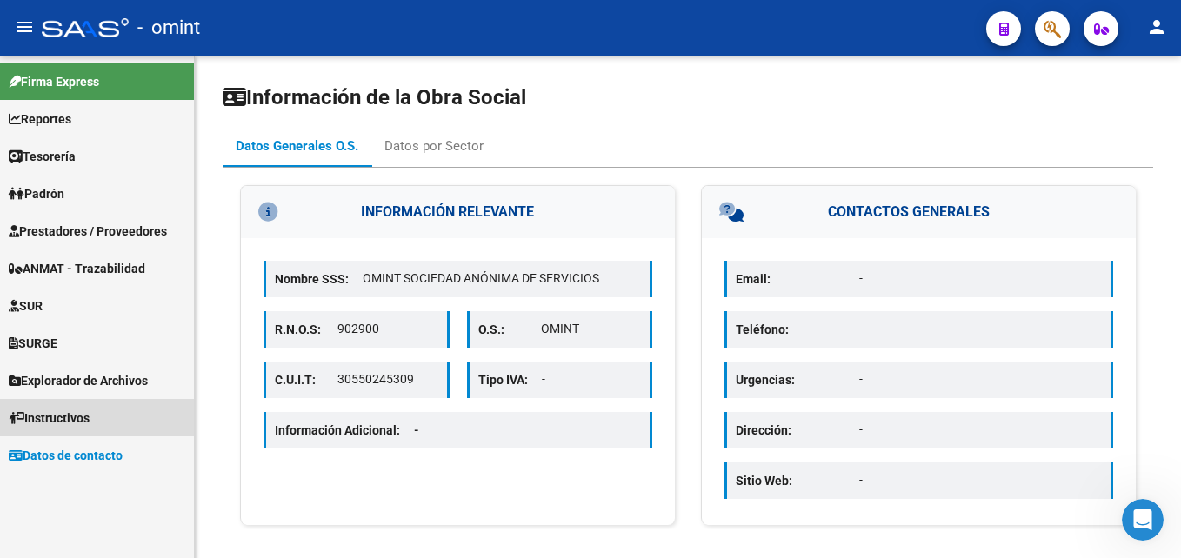
click at [32, 413] on span "Instructivos" at bounding box center [49, 418] width 81 height 19
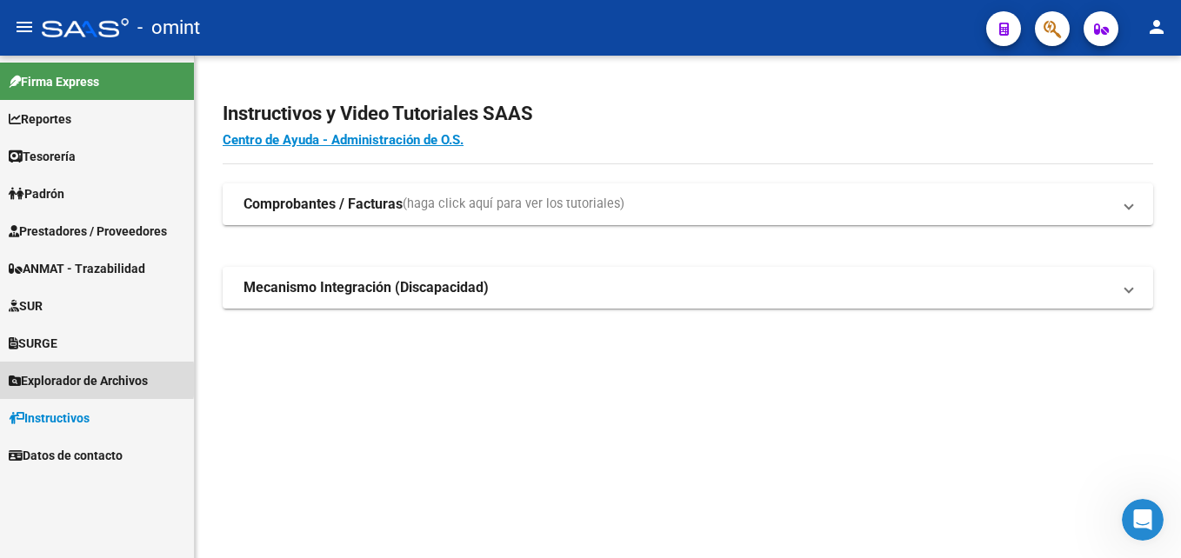
click at [43, 380] on span "Explorador de Archivos" at bounding box center [78, 380] width 139 height 19
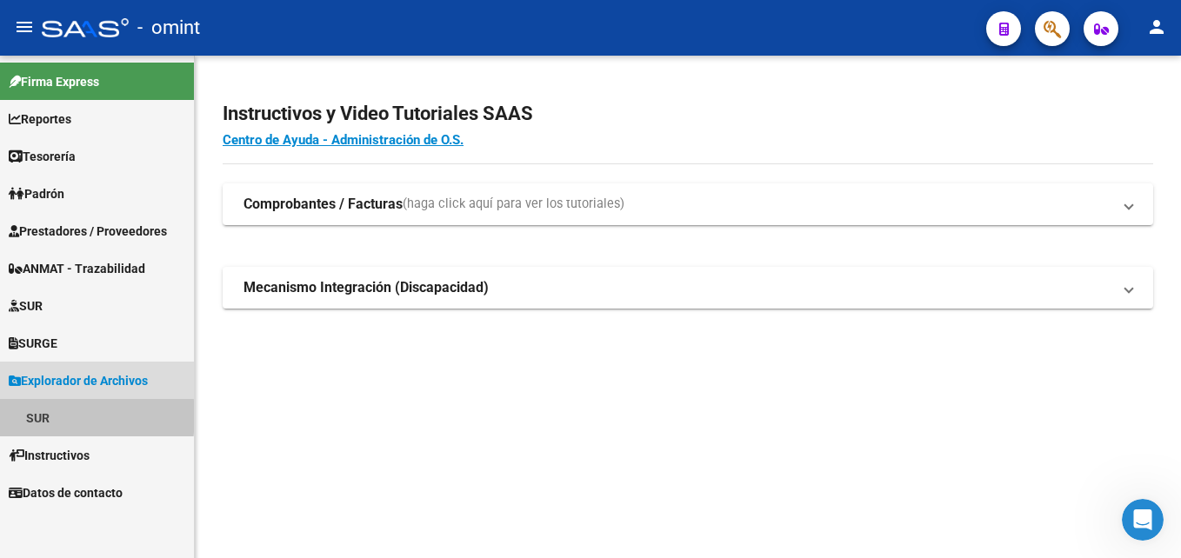
click at [40, 416] on link "SUR" at bounding box center [97, 417] width 194 height 37
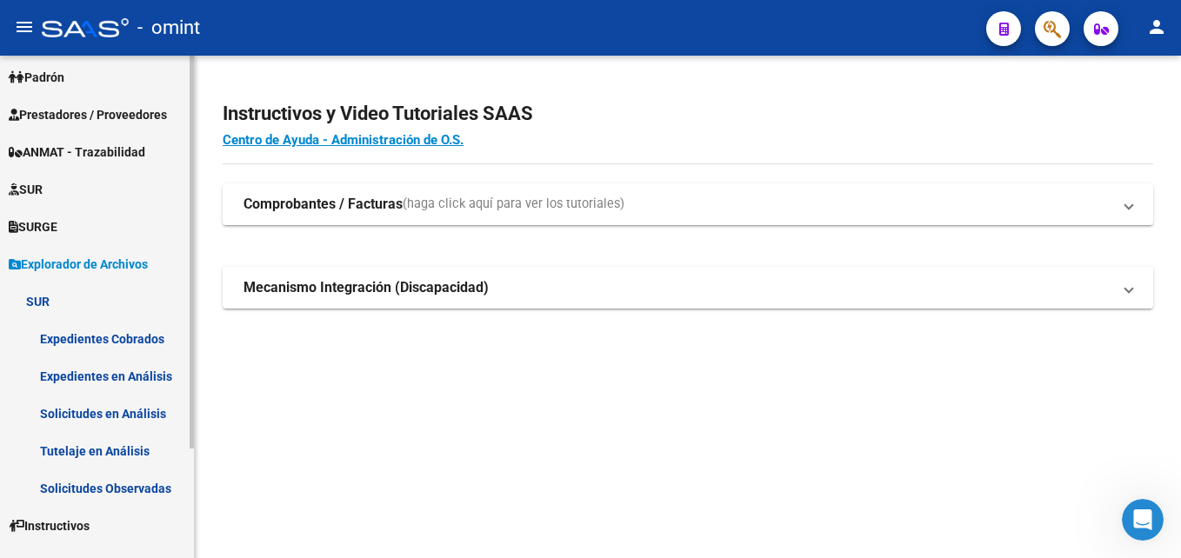
scroll to position [140, 0]
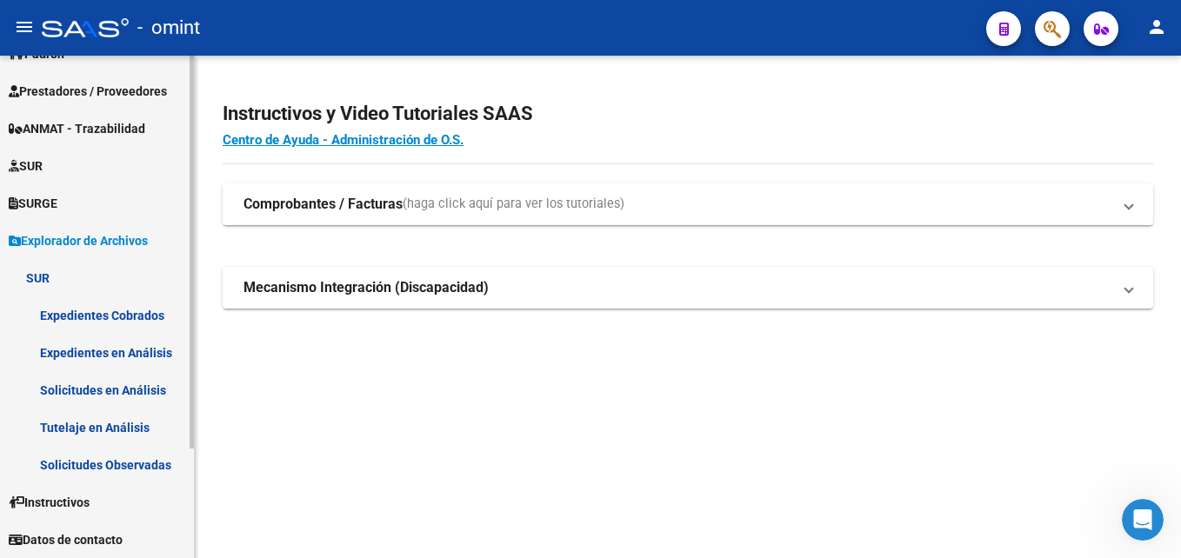
click at [96, 310] on link "Expedientes Cobrados" at bounding box center [97, 314] width 194 height 37
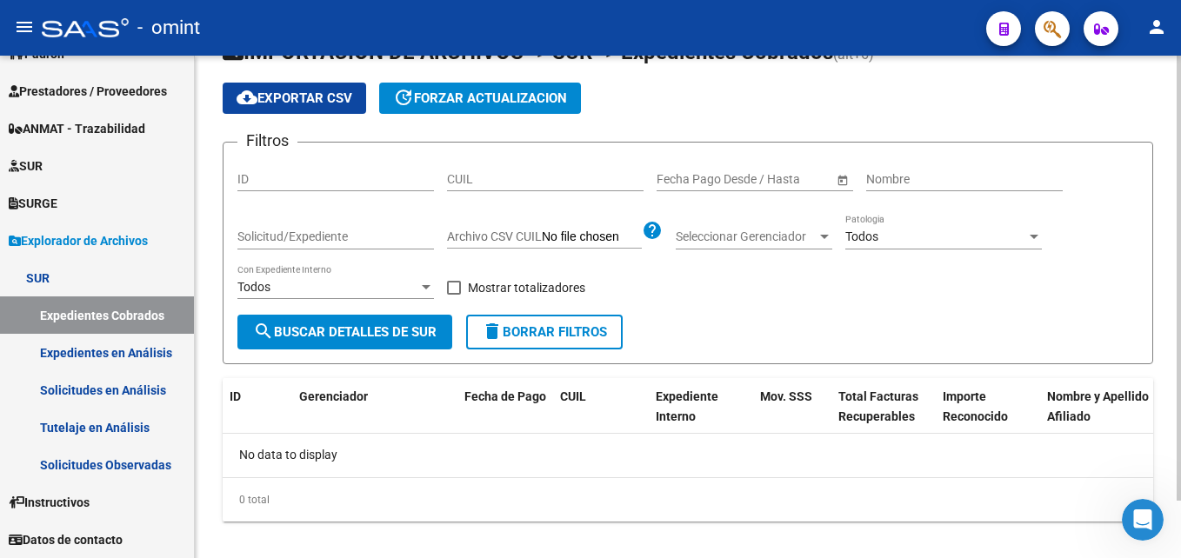
scroll to position [65, 0]
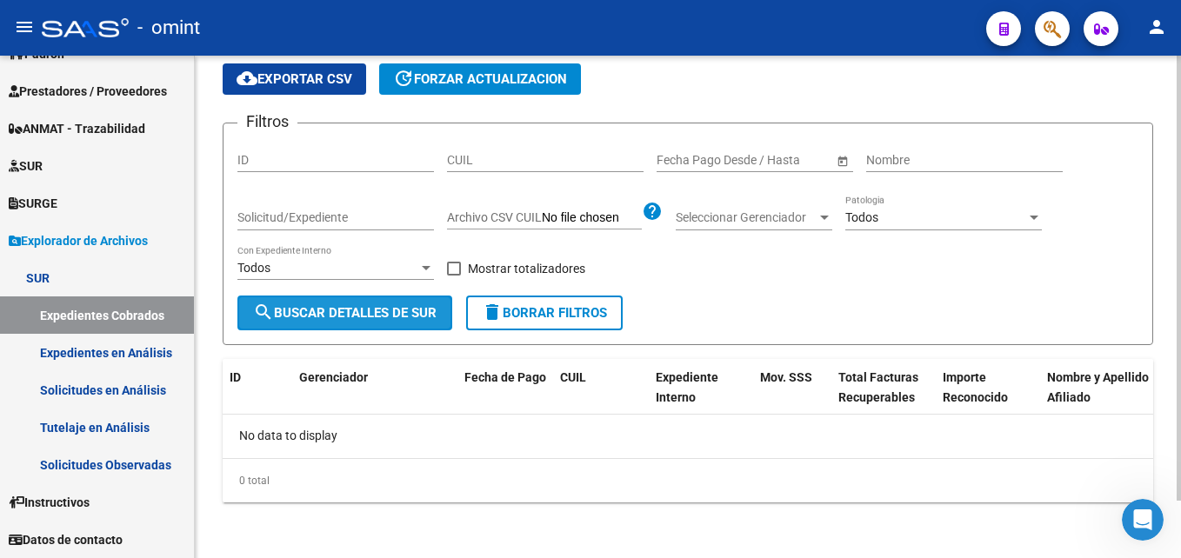
click at [358, 318] on span "search Buscar Detalles de Sur" at bounding box center [344, 313] width 183 height 16
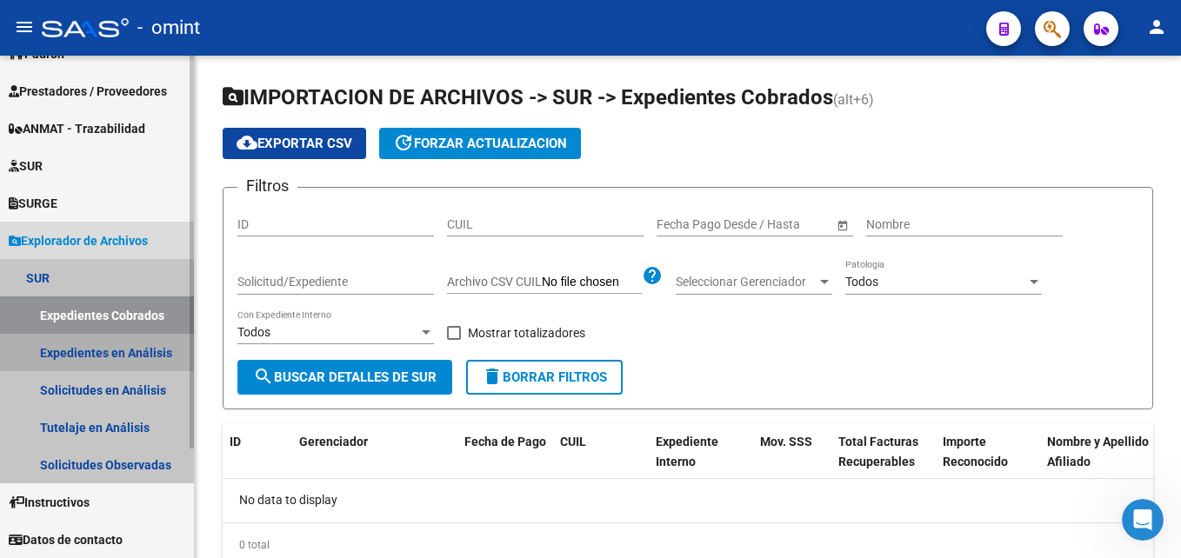
click at [110, 356] on link "Expedientes en Análisis" at bounding box center [97, 352] width 194 height 37
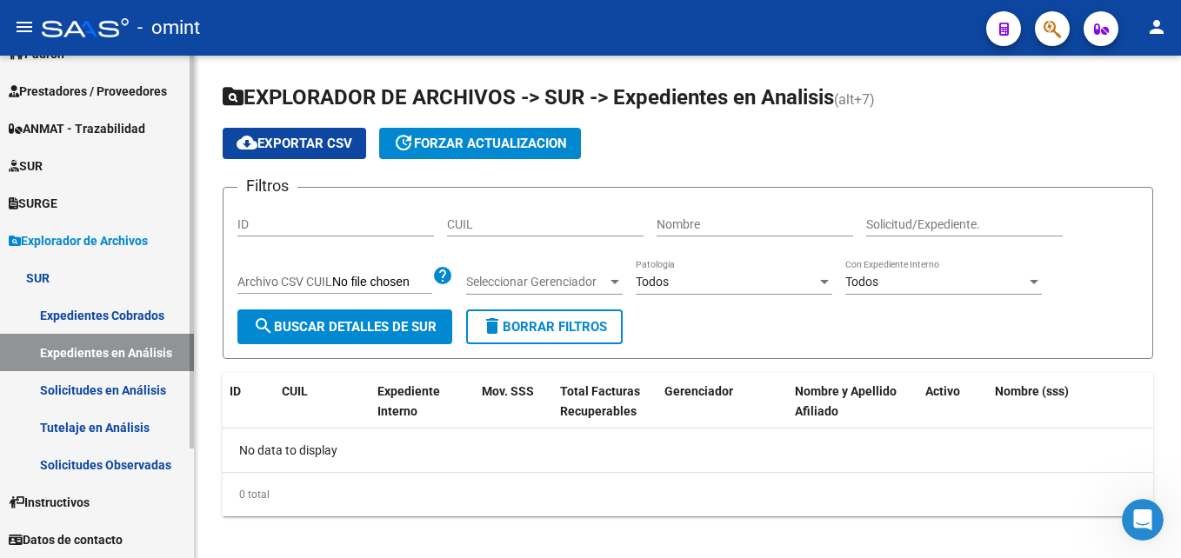
click at [86, 390] on link "Solicitudes en Análisis" at bounding box center [97, 389] width 194 height 37
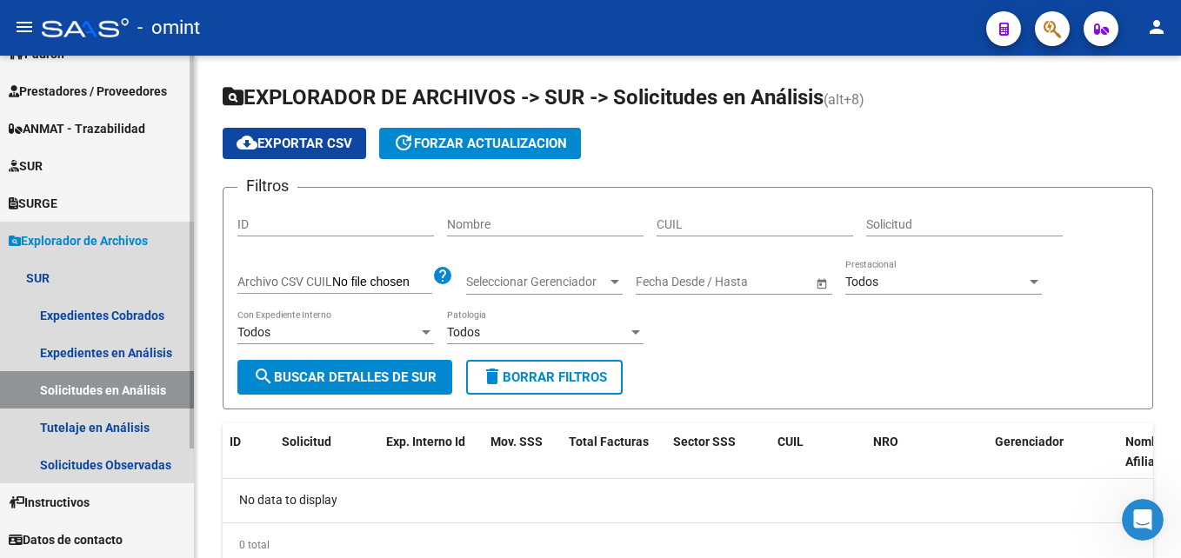
click at [11, 238] on icon at bounding box center [15, 241] width 12 height 12
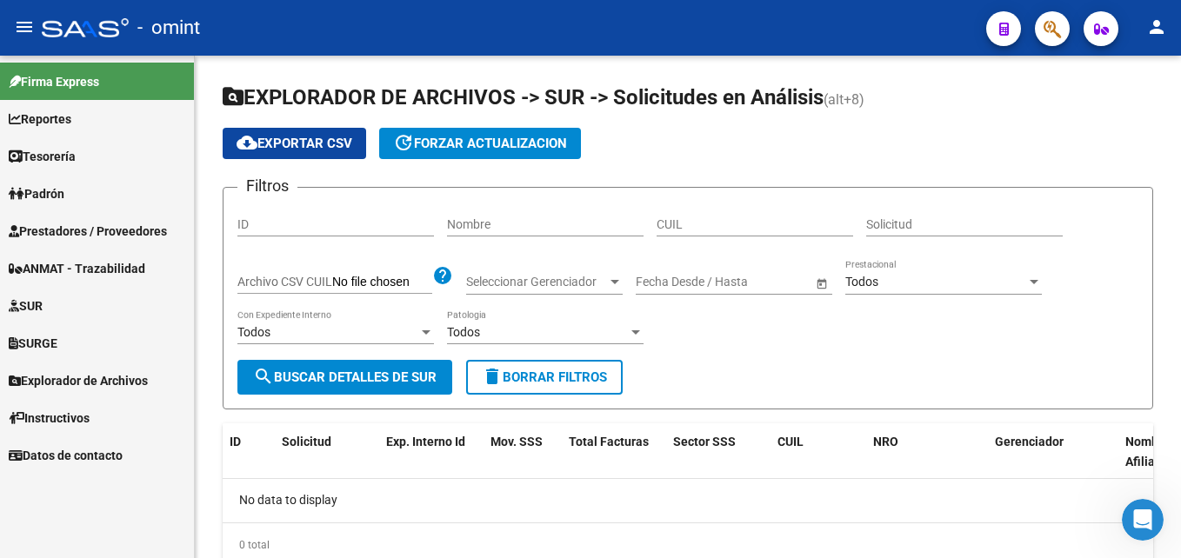
click at [31, 302] on span "SUR" at bounding box center [26, 305] width 34 height 19
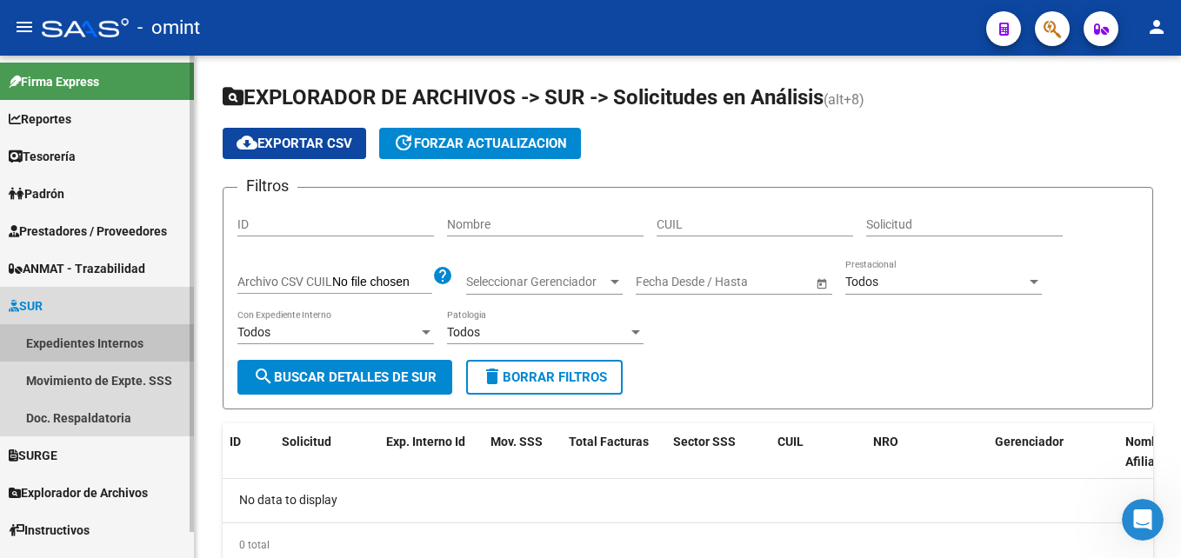
click at [55, 339] on link "Expedientes Internos" at bounding box center [97, 342] width 194 height 37
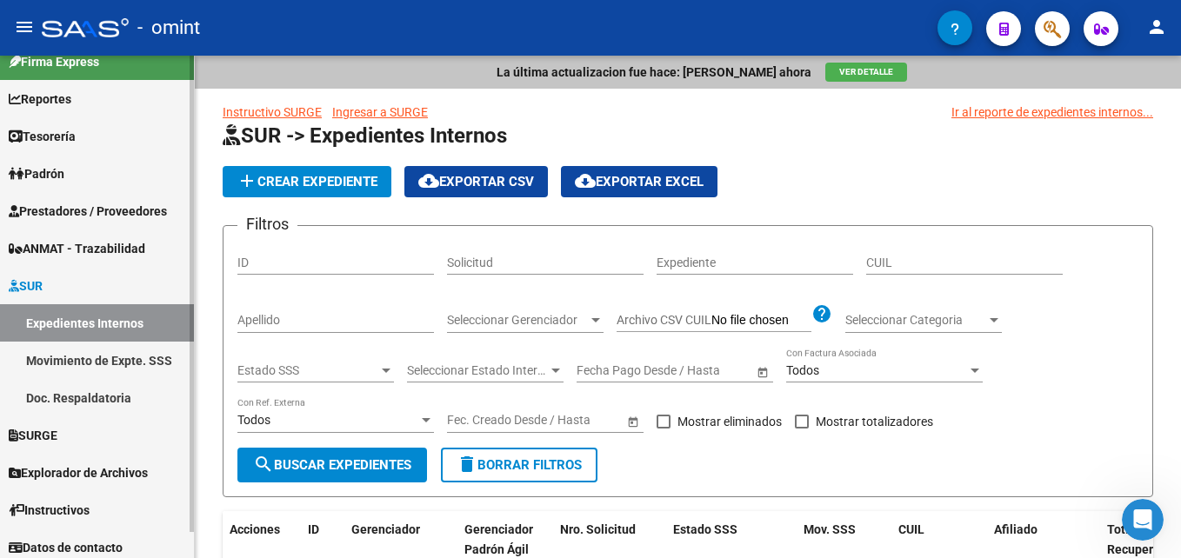
scroll to position [28, 0]
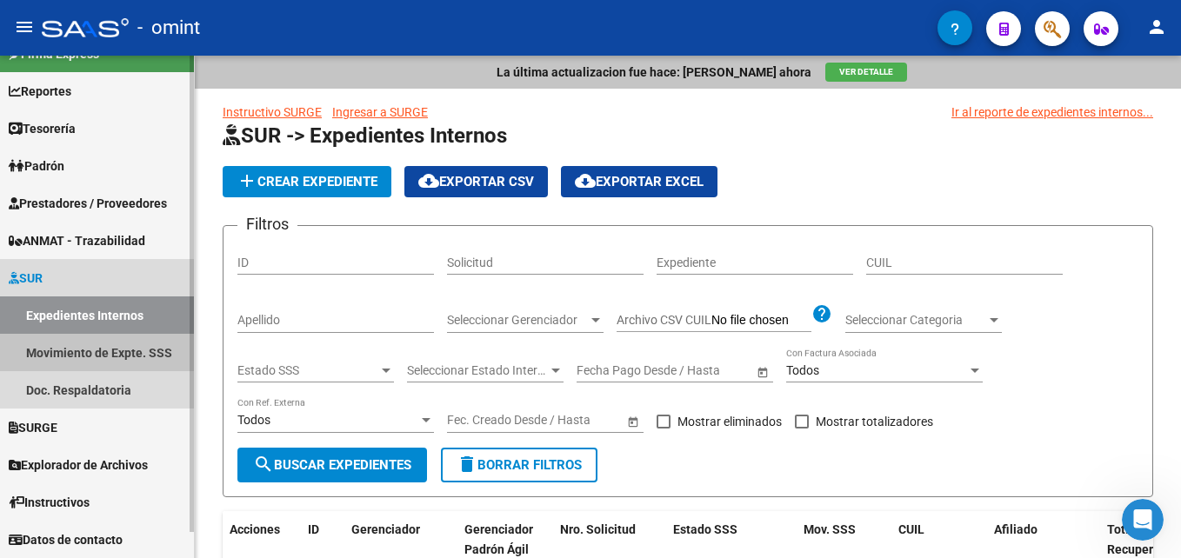
click at [110, 353] on link "Movimiento de Expte. SSS" at bounding box center [97, 352] width 194 height 37
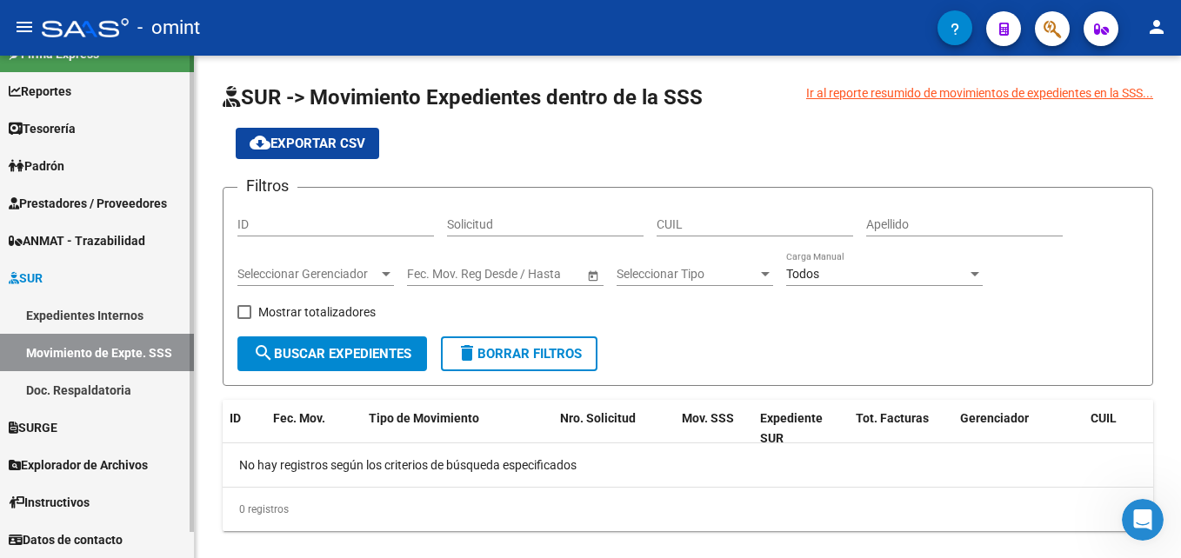
click at [10, 276] on icon at bounding box center [14, 278] width 10 height 12
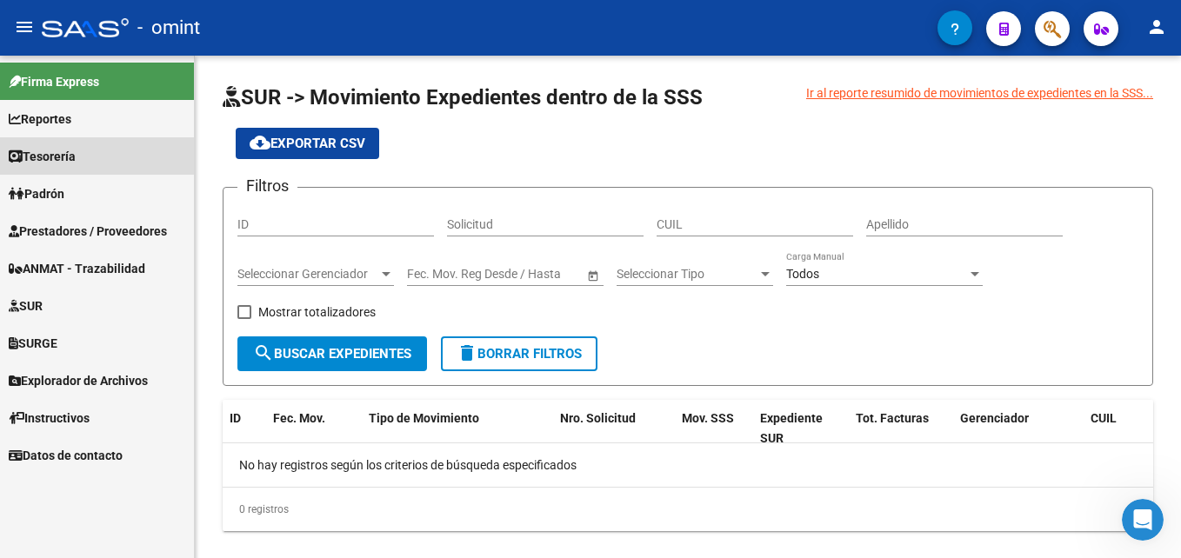
click at [36, 152] on span "Tesorería" at bounding box center [42, 156] width 67 height 19
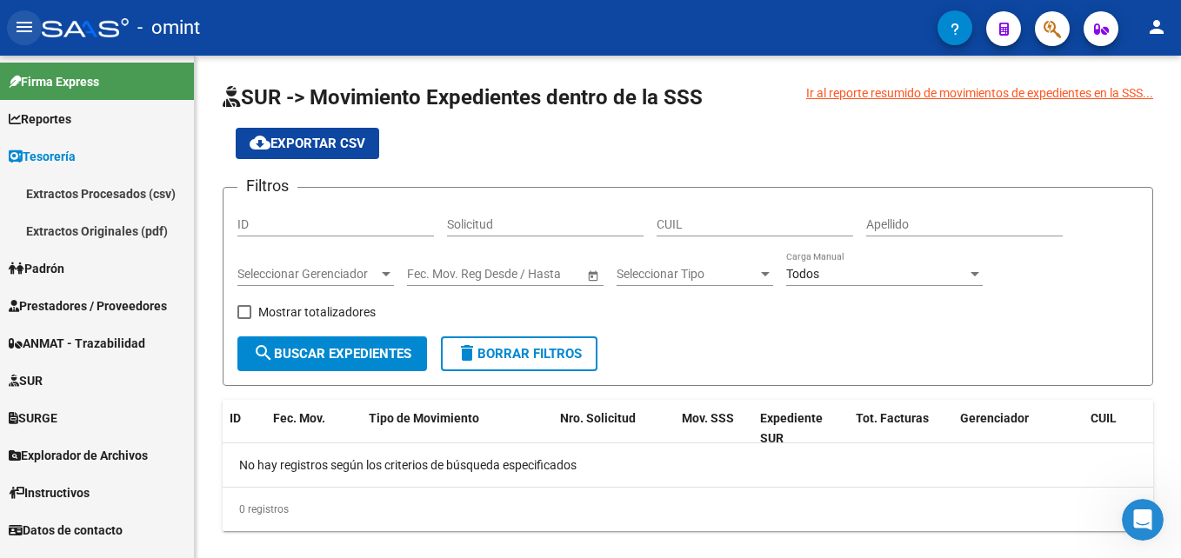
click at [15, 27] on mat-icon "menu" at bounding box center [24, 27] width 21 height 21
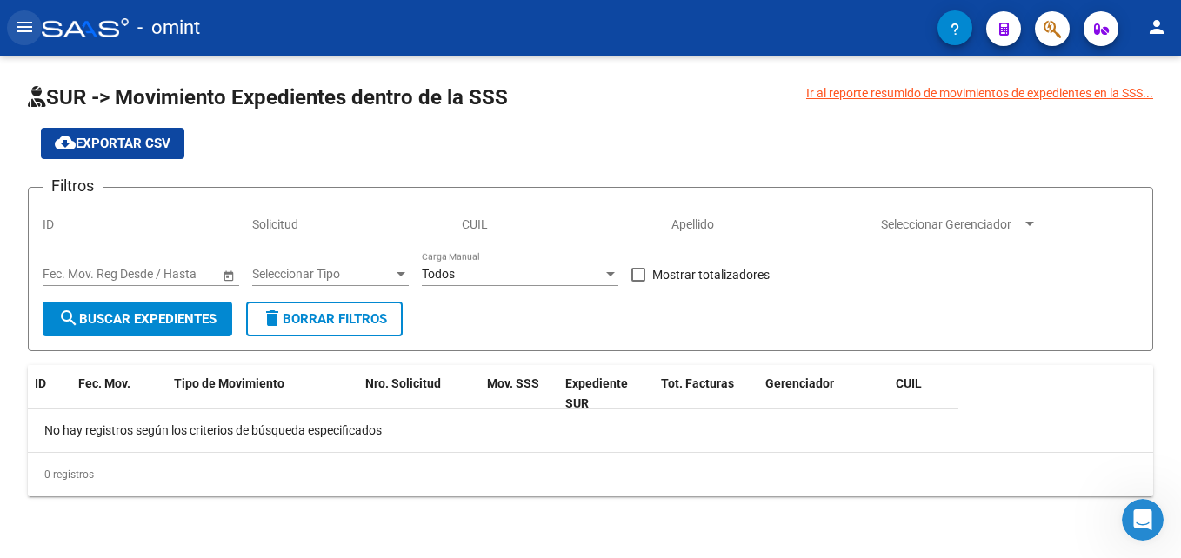
click at [23, 29] on mat-icon "menu" at bounding box center [24, 27] width 21 height 21
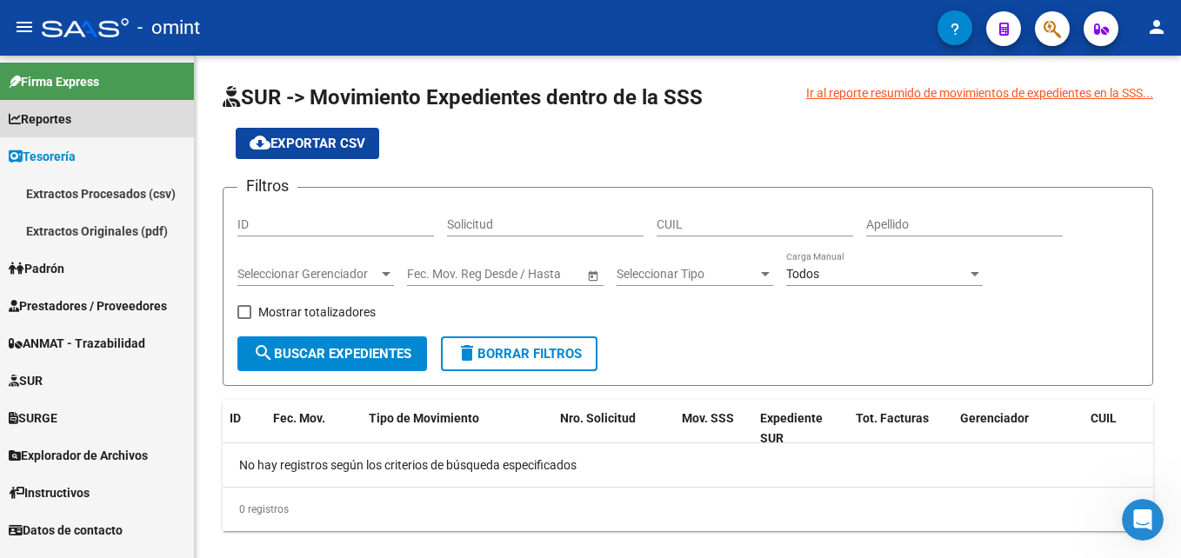
click at [54, 116] on span "Reportes" at bounding box center [40, 119] width 63 height 19
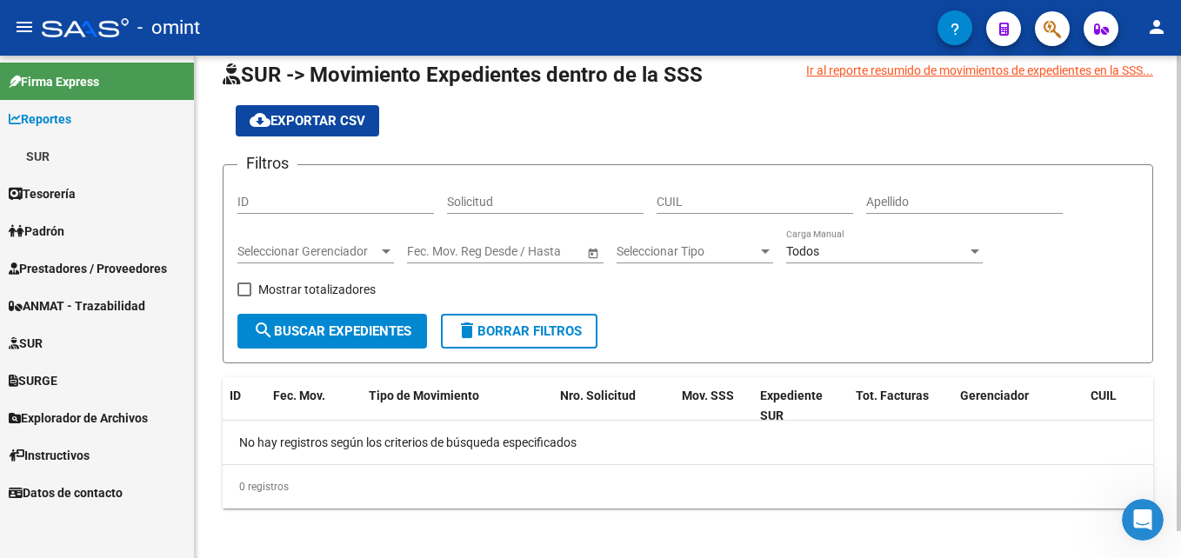
scroll to position [29, 0]
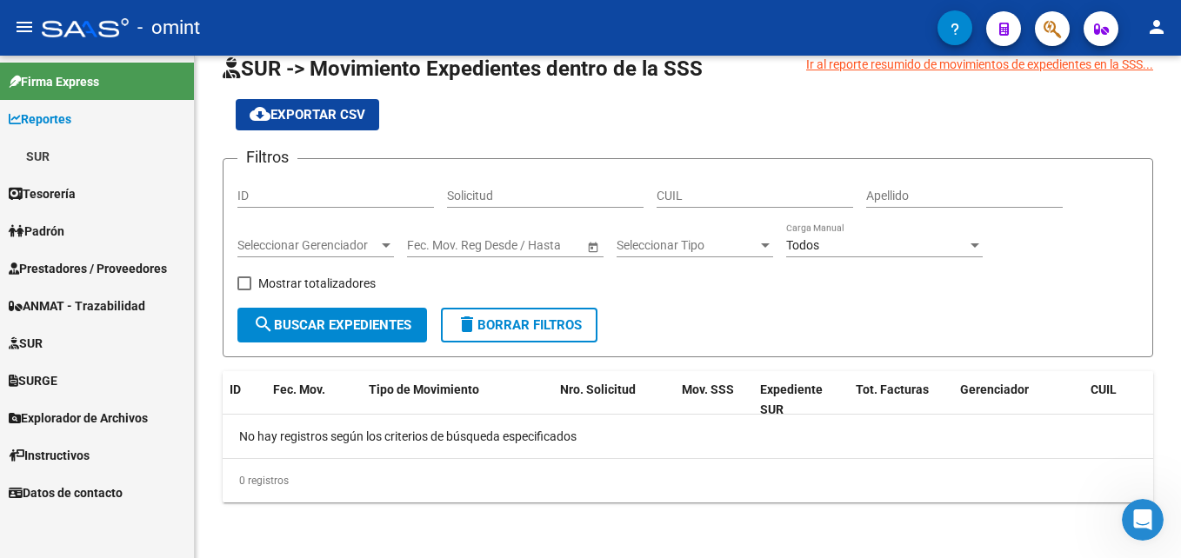
click at [20, 27] on mat-icon "menu" at bounding box center [24, 27] width 21 height 21
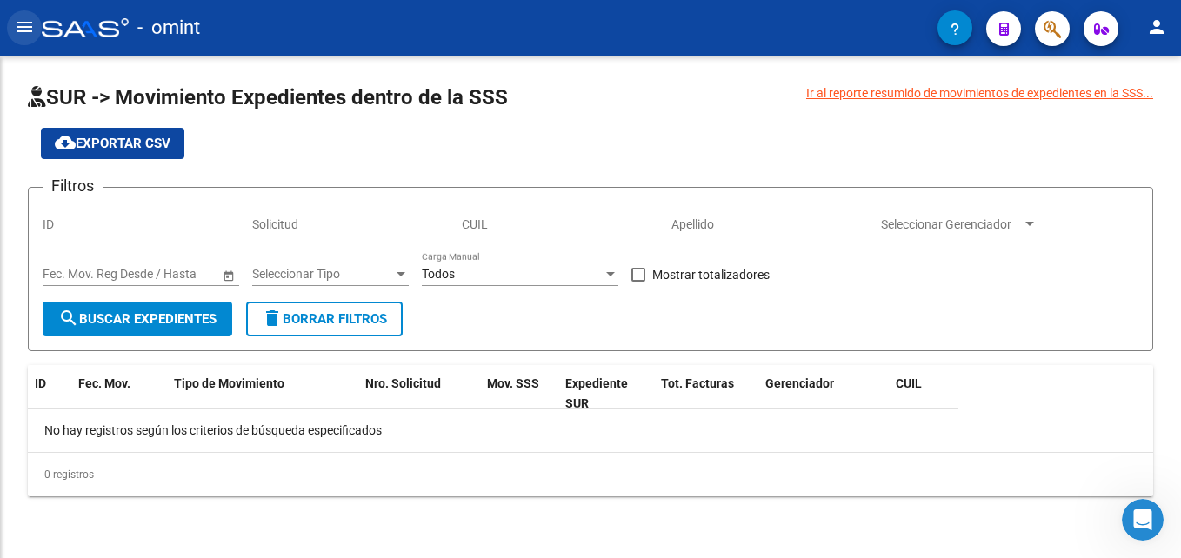
scroll to position [0, 0]
click at [20, 27] on mat-icon "menu" at bounding box center [24, 27] width 21 height 21
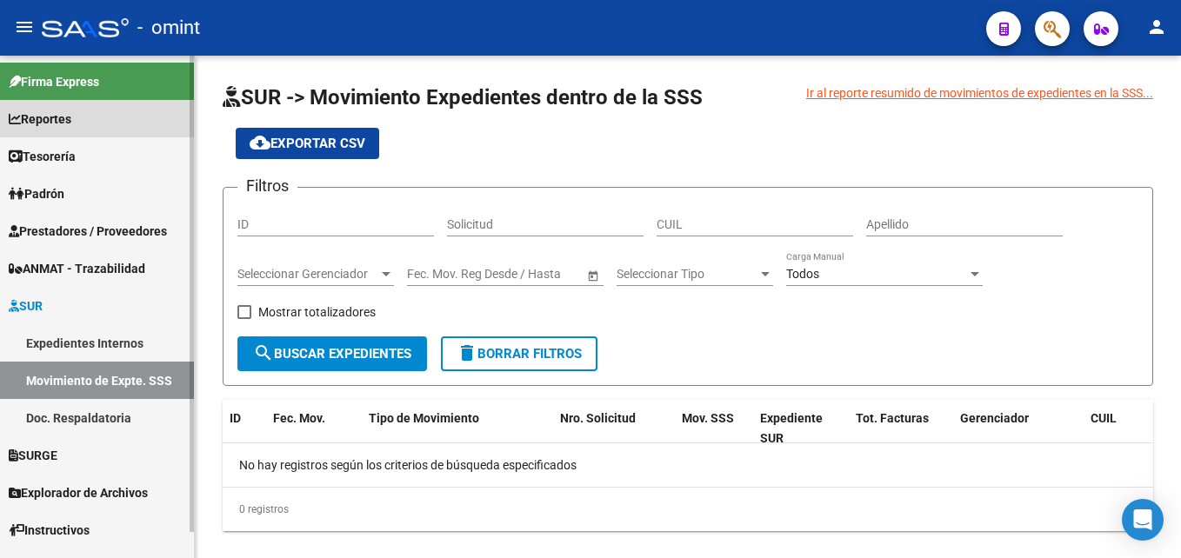
click at [11, 116] on icon at bounding box center [15, 119] width 12 height 12
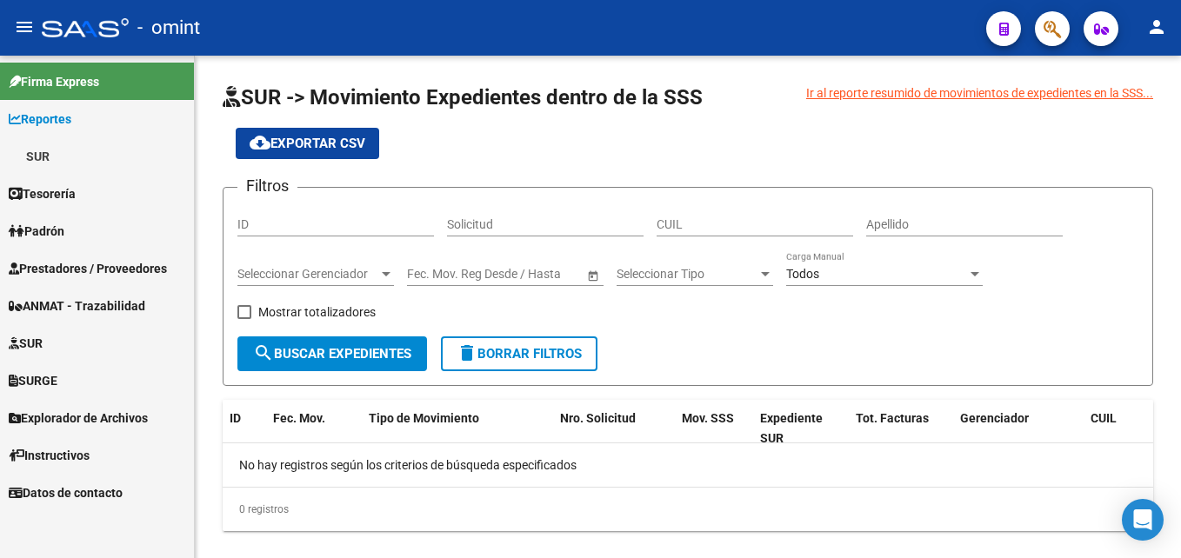
click at [13, 190] on icon at bounding box center [16, 194] width 14 height 12
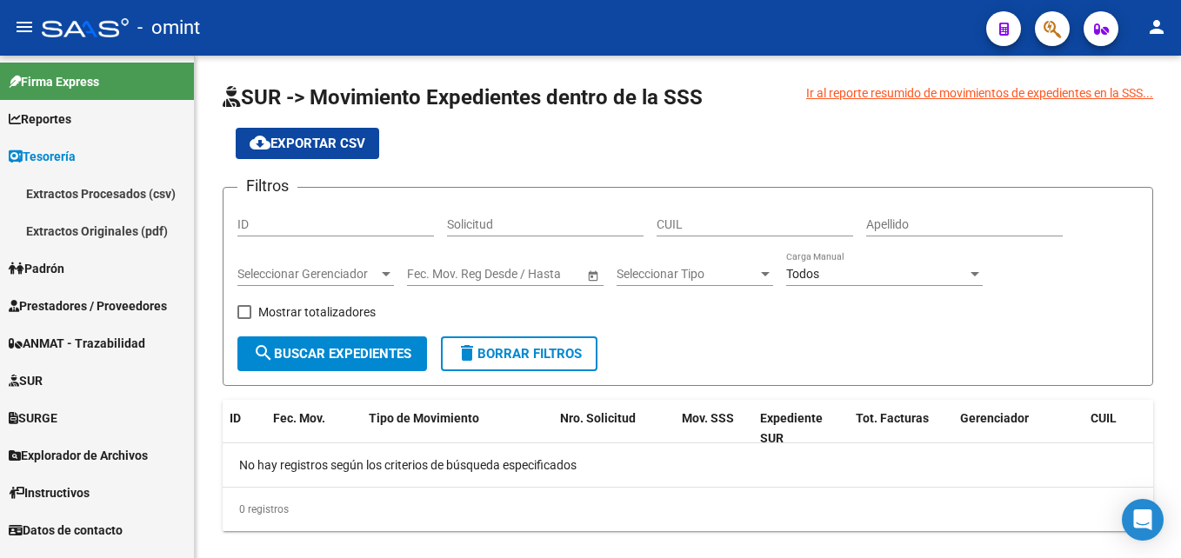
click at [10, 269] on icon at bounding box center [17, 269] width 16 height 12
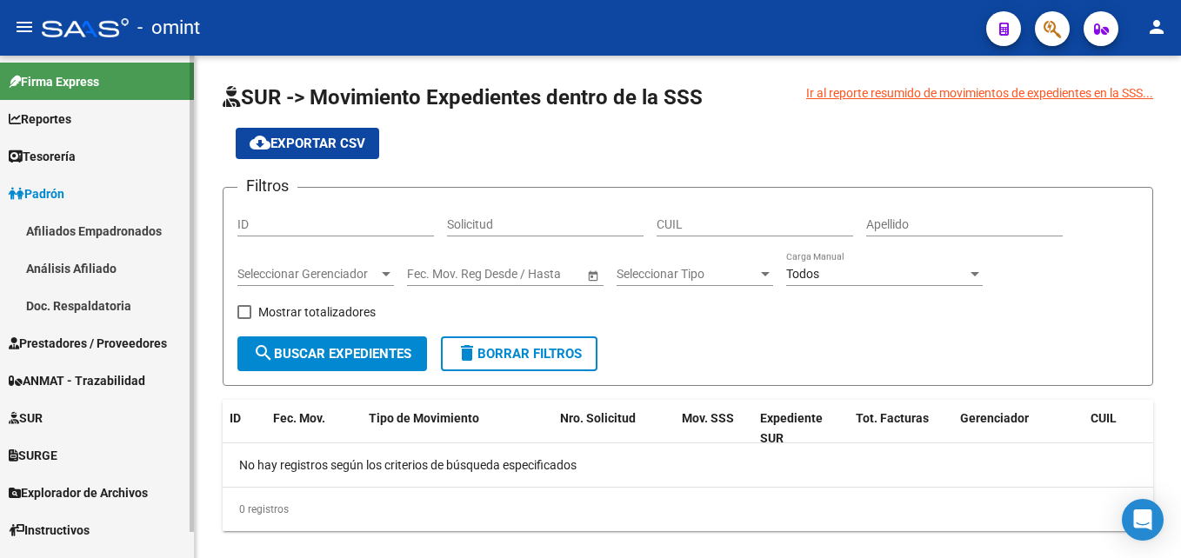
click at [10, 343] on icon at bounding box center [14, 343] width 10 height 12
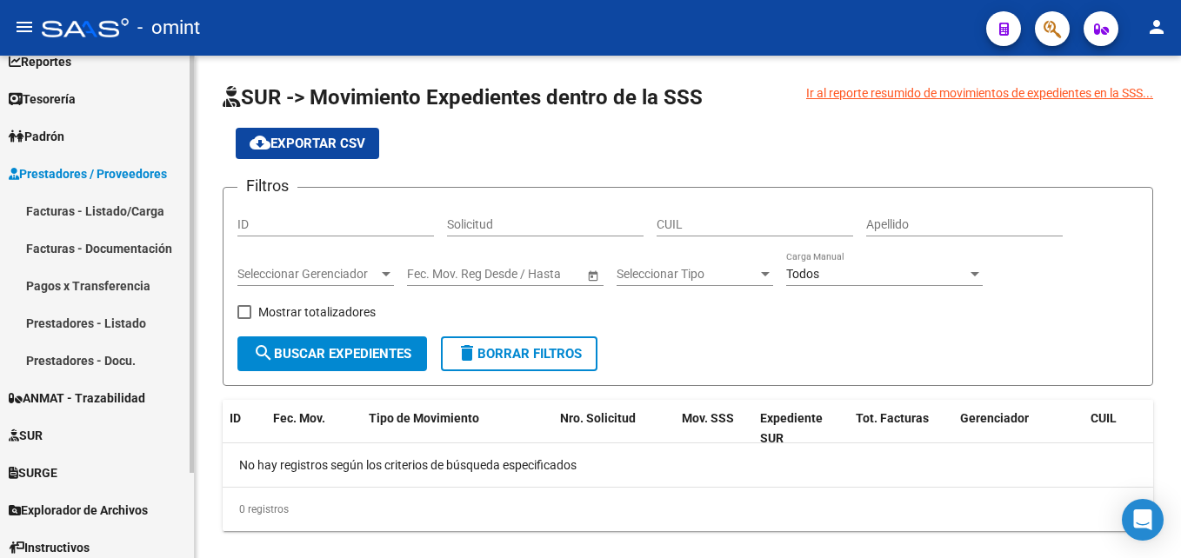
scroll to position [87, 0]
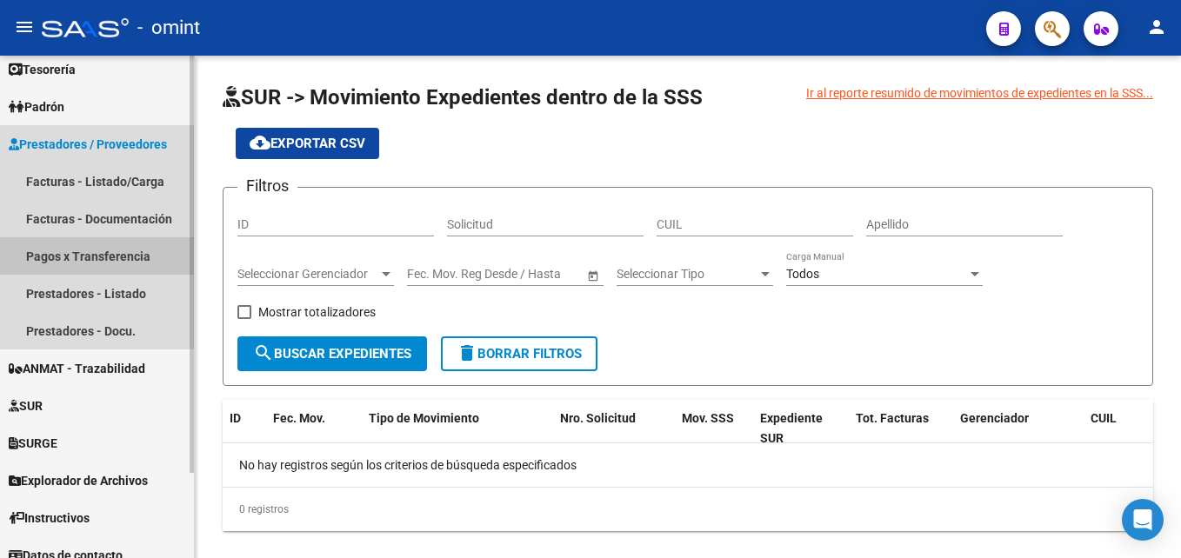
click at [83, 255] on link "Pagos x Transferencia" at bounding box center [97, 255] width 194 height 37
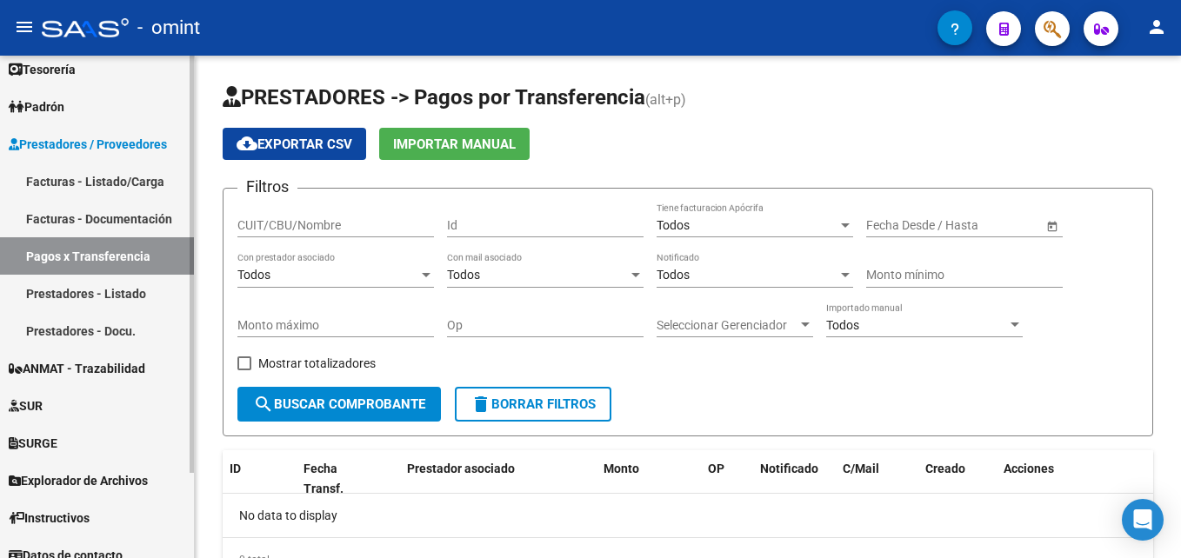
scroll to position [103, 0]
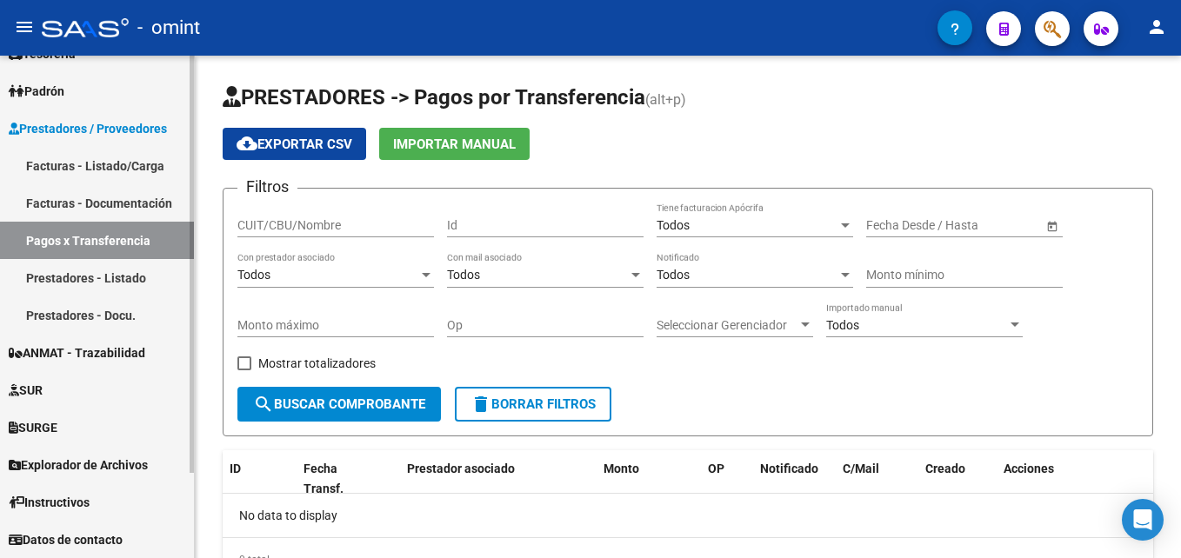
click at [27, 463] on span "Explorador de Archivos" at bounding box center [78, 465] width 139 height 19
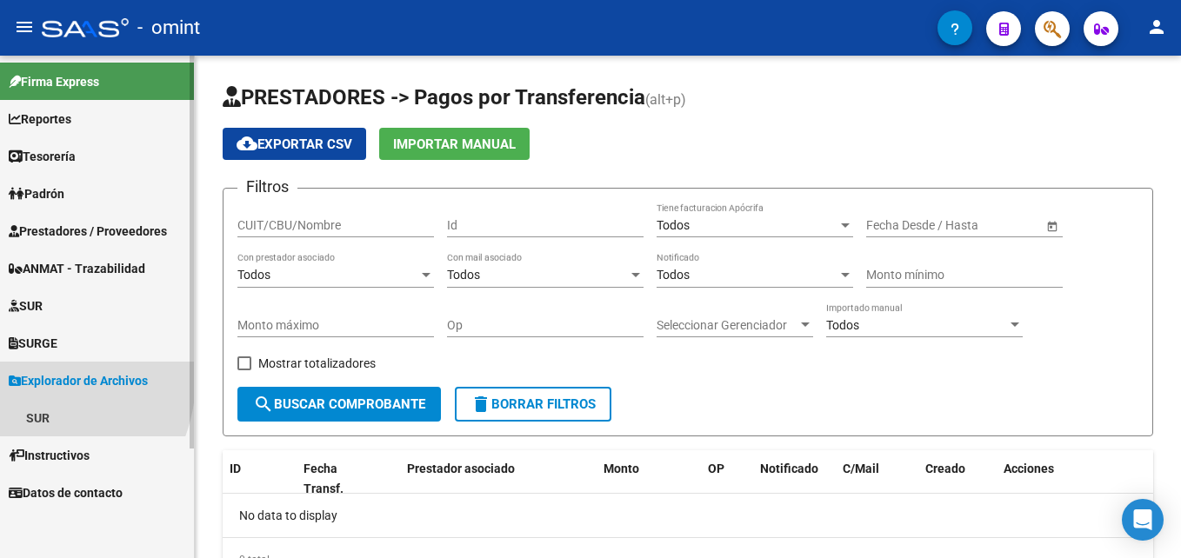
scroll to position [0, 0]
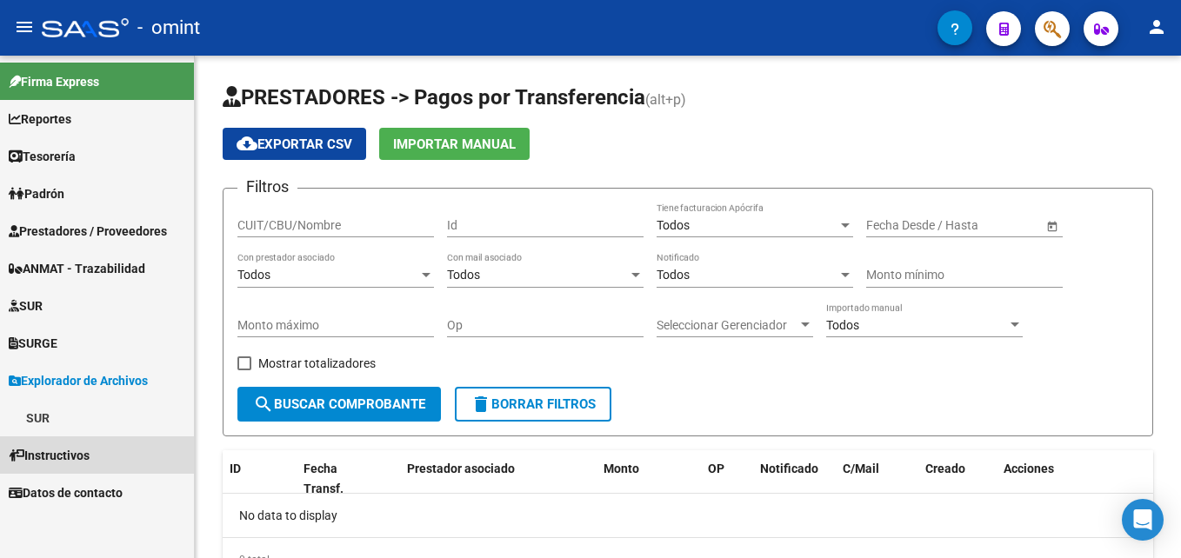
click at [77, 464] on span "Instructivos" at bounding box center [49, 455] width 81 height 19
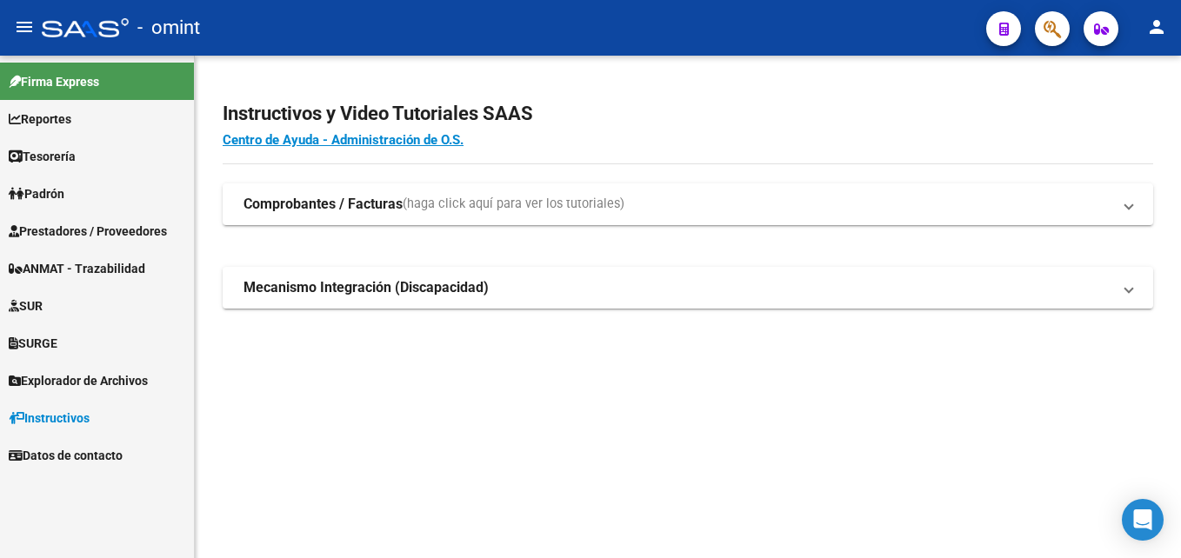
click at [84, 456] on span "Datos de contacto" at bounding box center [66, 455] width 114 height 19
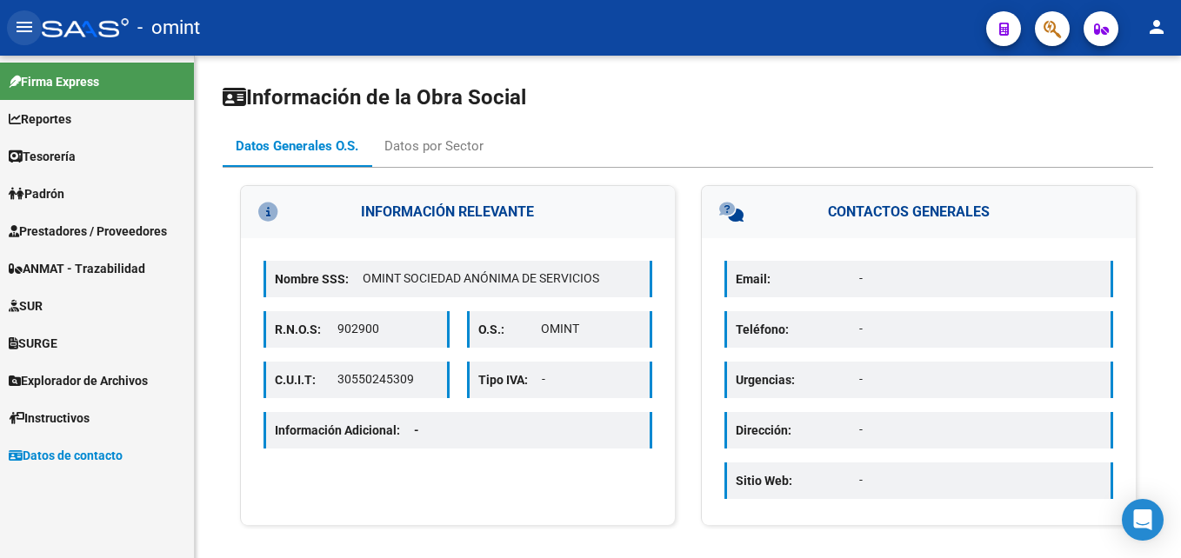
click at [22, 26] on mat-icon "menu" at bounding box center [24, 27] width 21 height 21
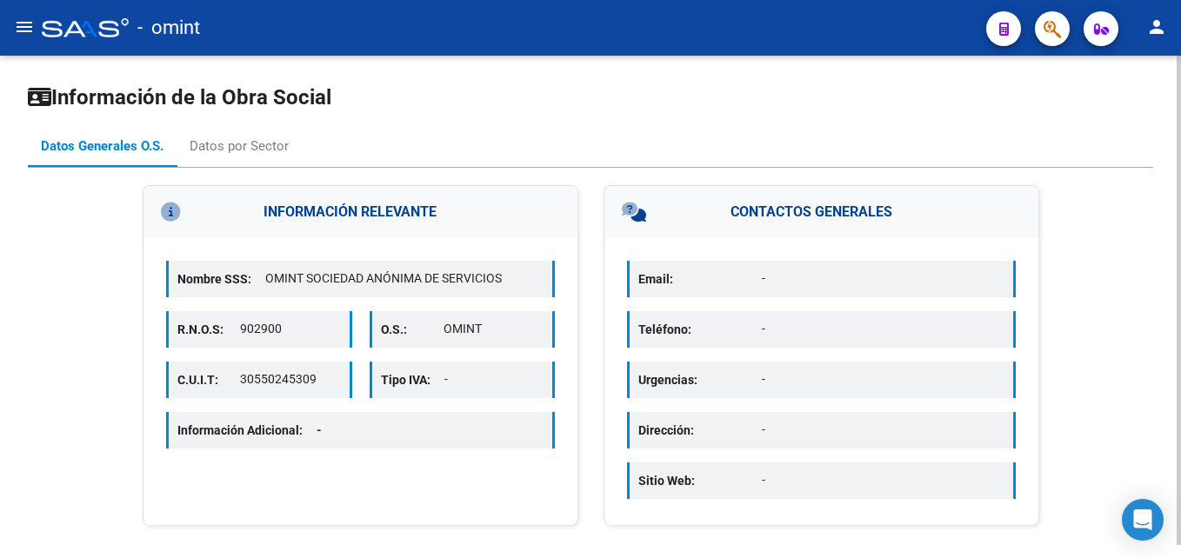
scroll to position [13, 0]
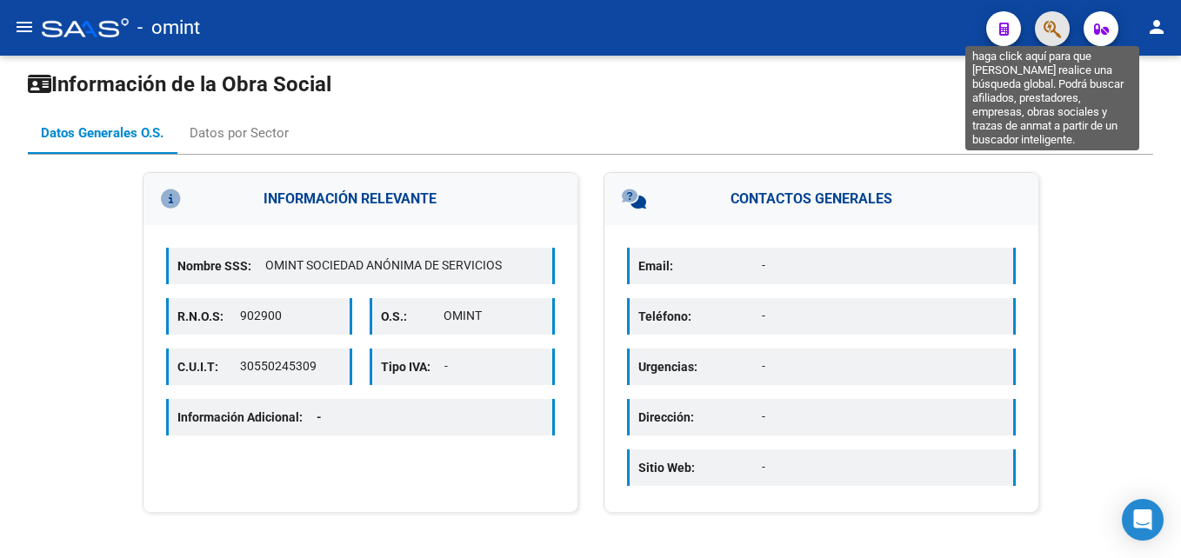
click at [1055, 27] on icon "button" at bounding box center [1051, 29] width 17 height 20
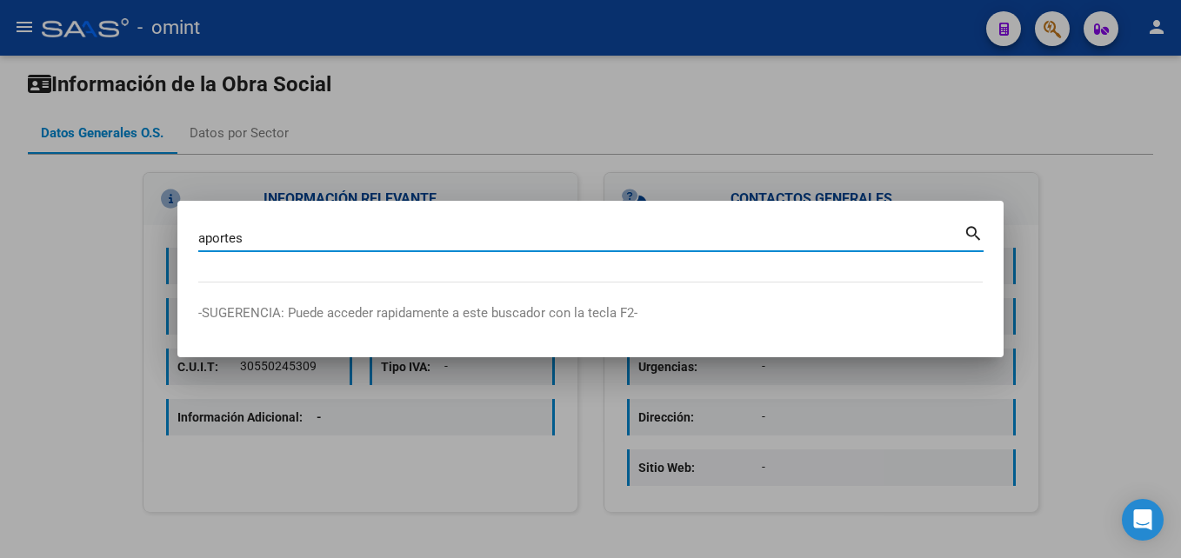
type input "aportes"
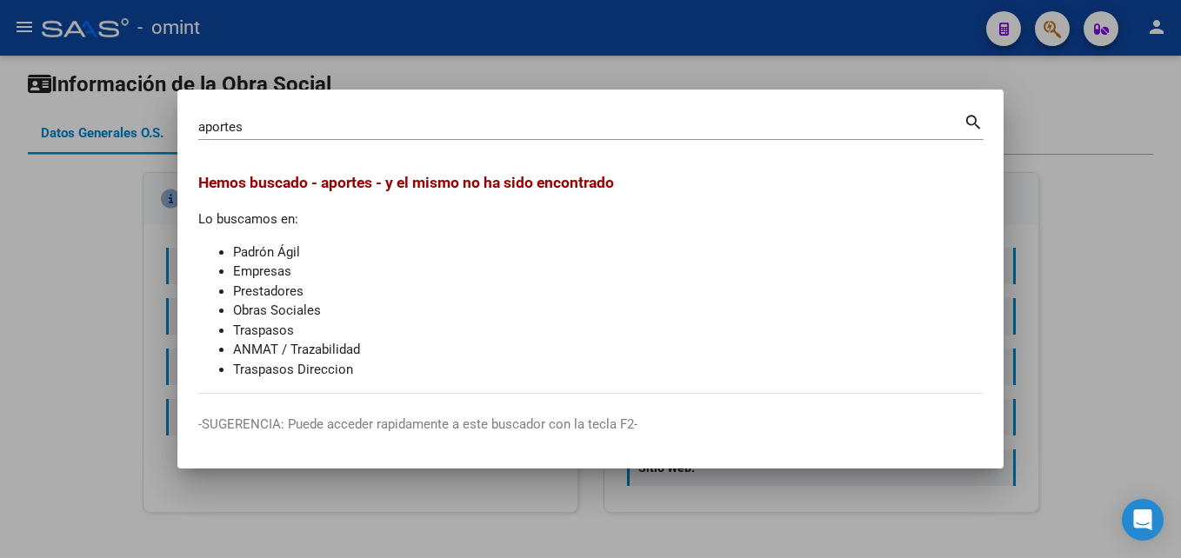
click at [81, 228] on div at bounding box center [590, 279] width 1181 height 558
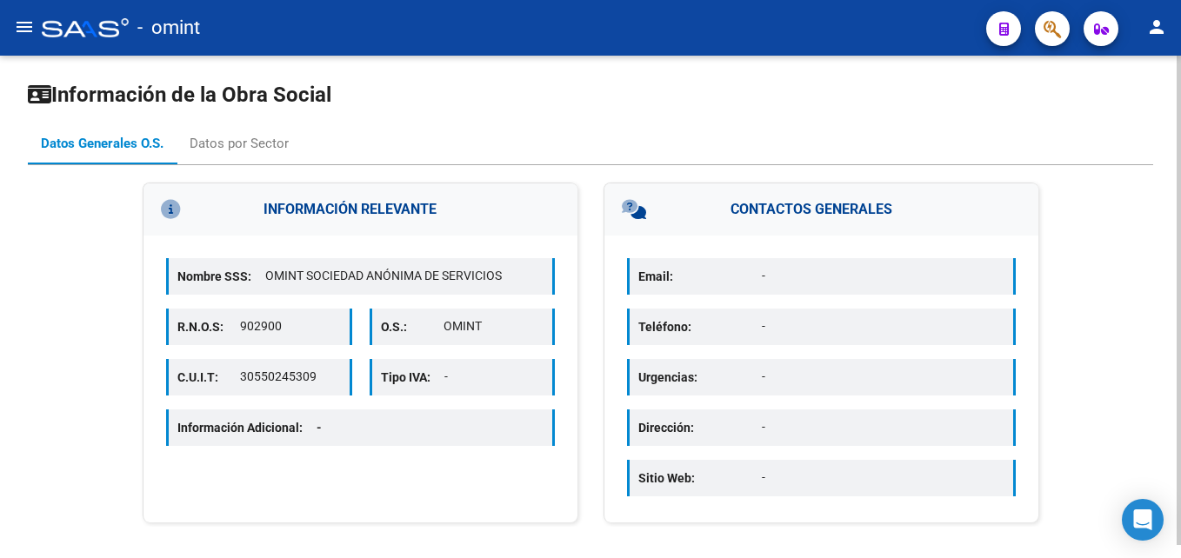
scroll to position [0, 0]
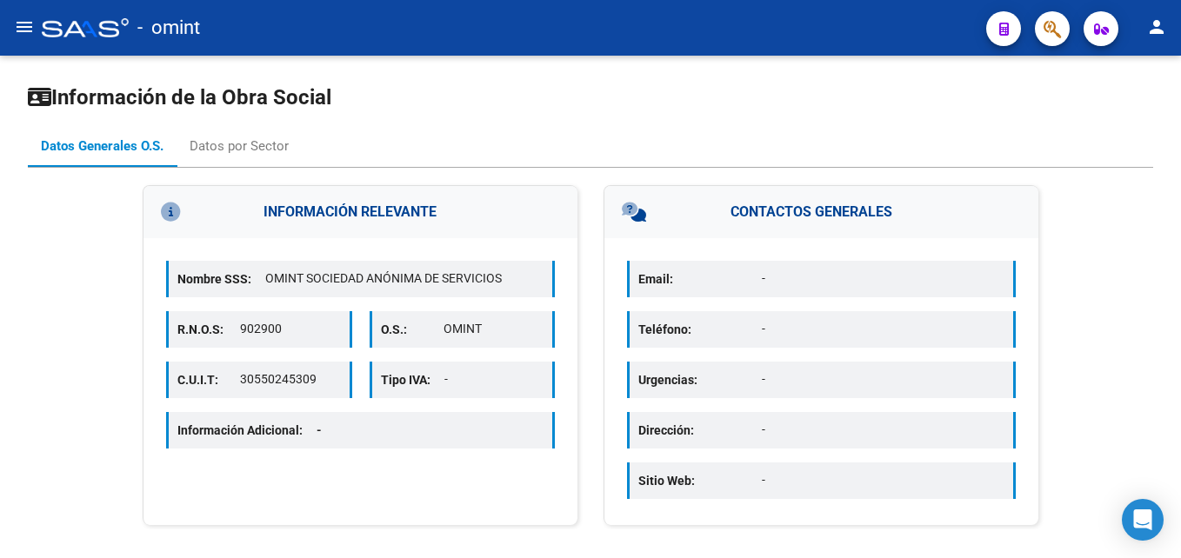
click at [16, 24] on mat-icon "menu" at bounding box center [24, 27] width 21 height 21
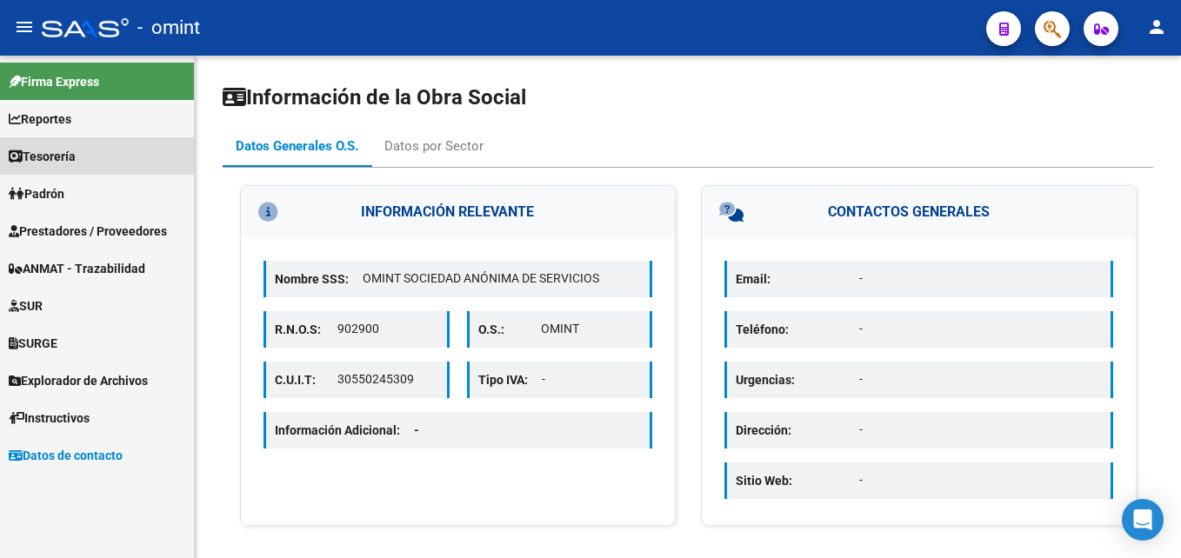
click at [44, 159] on span "Tesorería" at bounding box center [42, 156] width 67 height 19
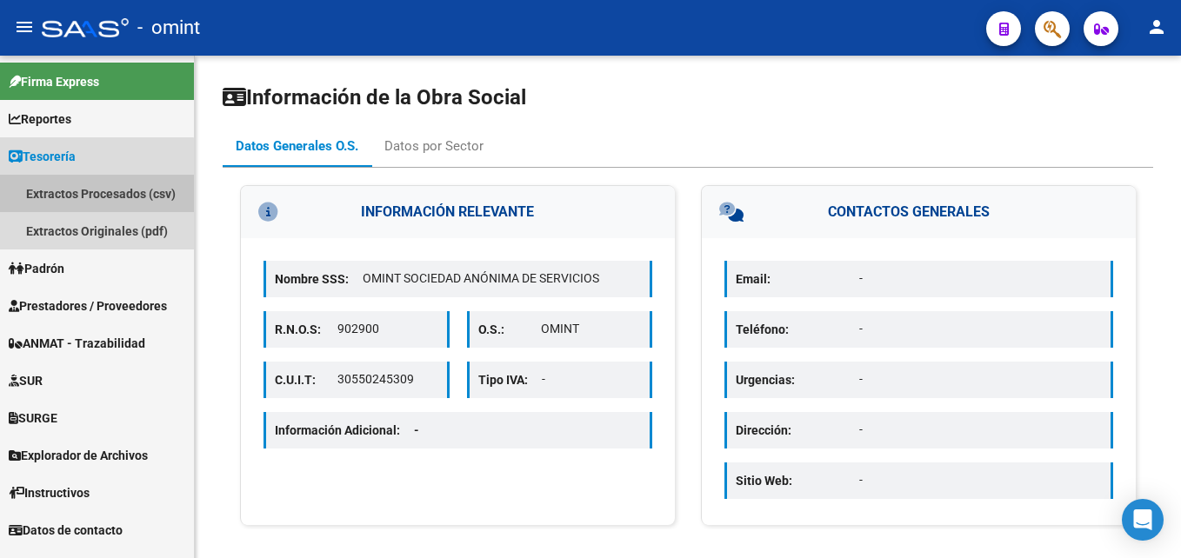
click at [56, 202] on link "Extractos Procesados (csv)" at bounding box center [97, 193] width 194 height 37
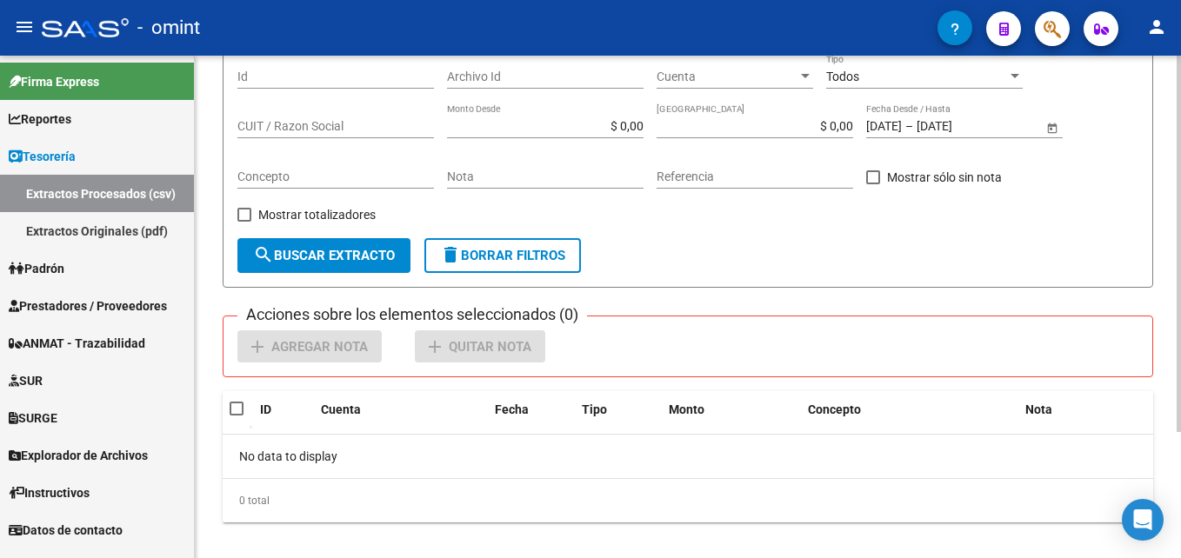
scroll to position [168, 0]
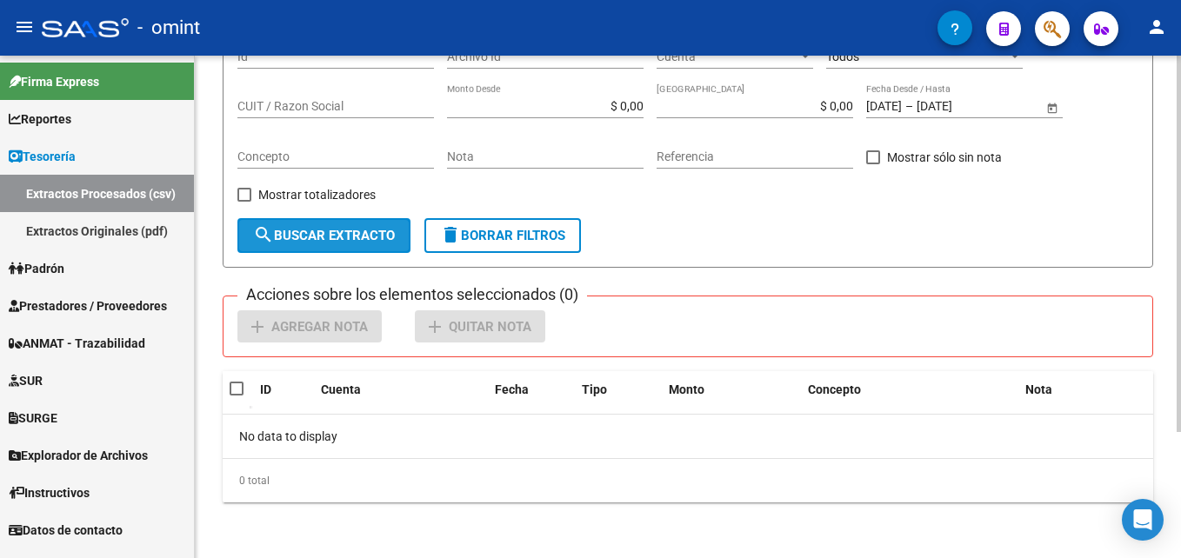
click at [340, 233] on span "search Buscar Extracto" at bounding box center [324, 236] width 142 height 16
click at [466, 239] on span "delete Borrar Filtros" at bounding box center [502, 236] width 125 height 16
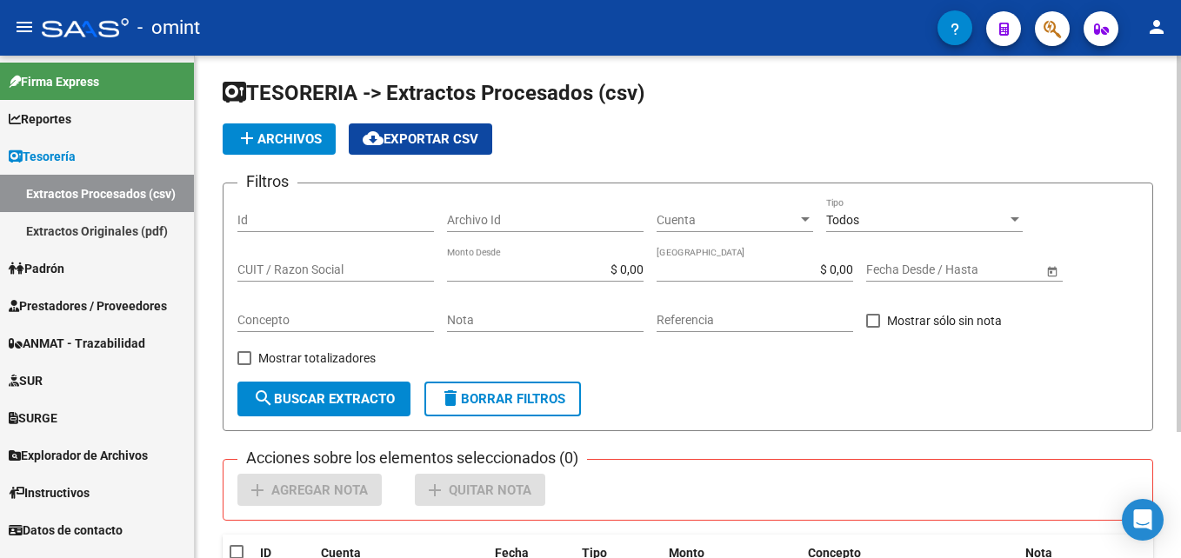
scroll to position [0, 0]
